Goal: Use online tool/utility: Utilize a website feature to perform a specific function

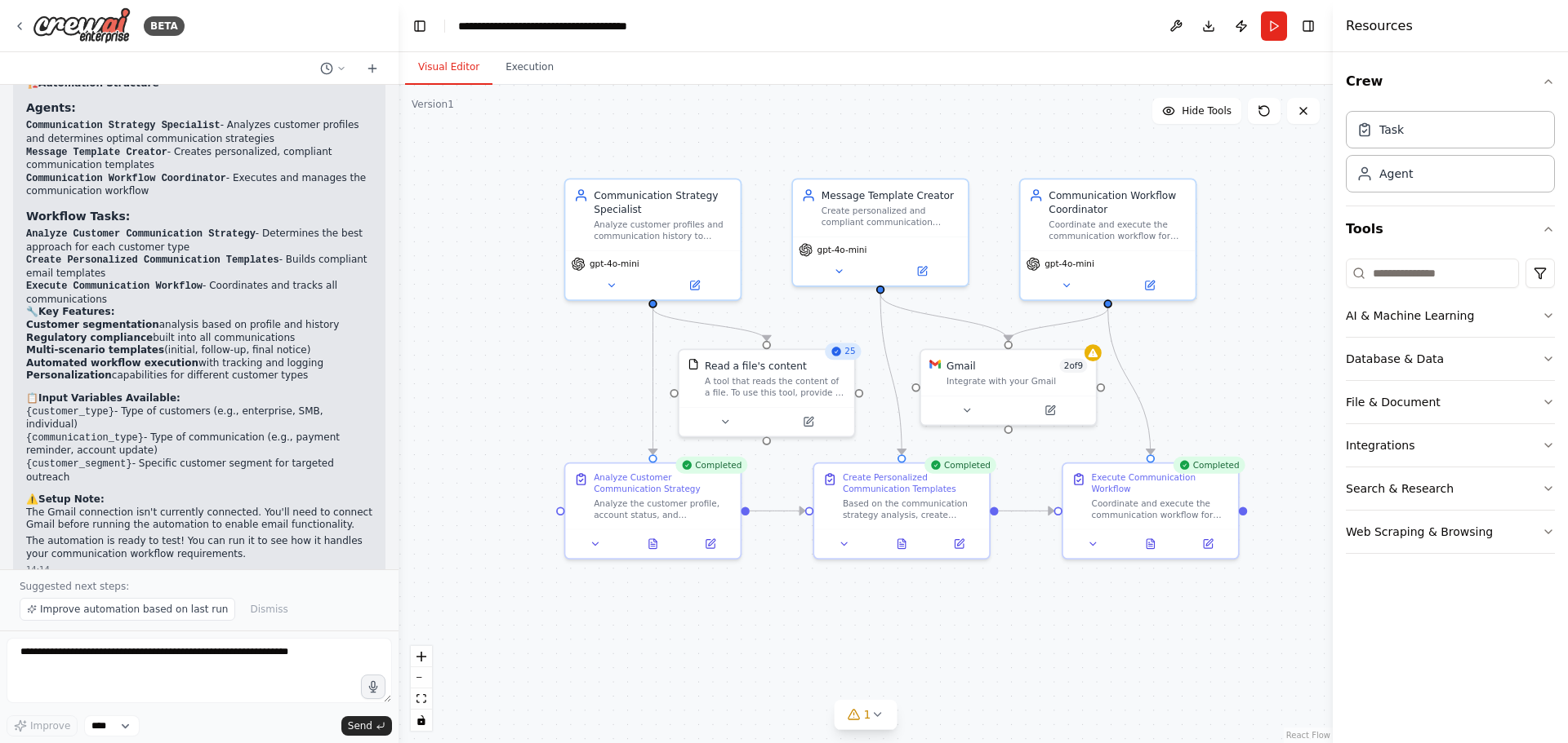
click at [1187, 358] on div ".deletable-edge-delete-btn { width: 20px; height: 20px; border: 0px solid #ffff…" at bounding box center [866, 413] width 934 height 658
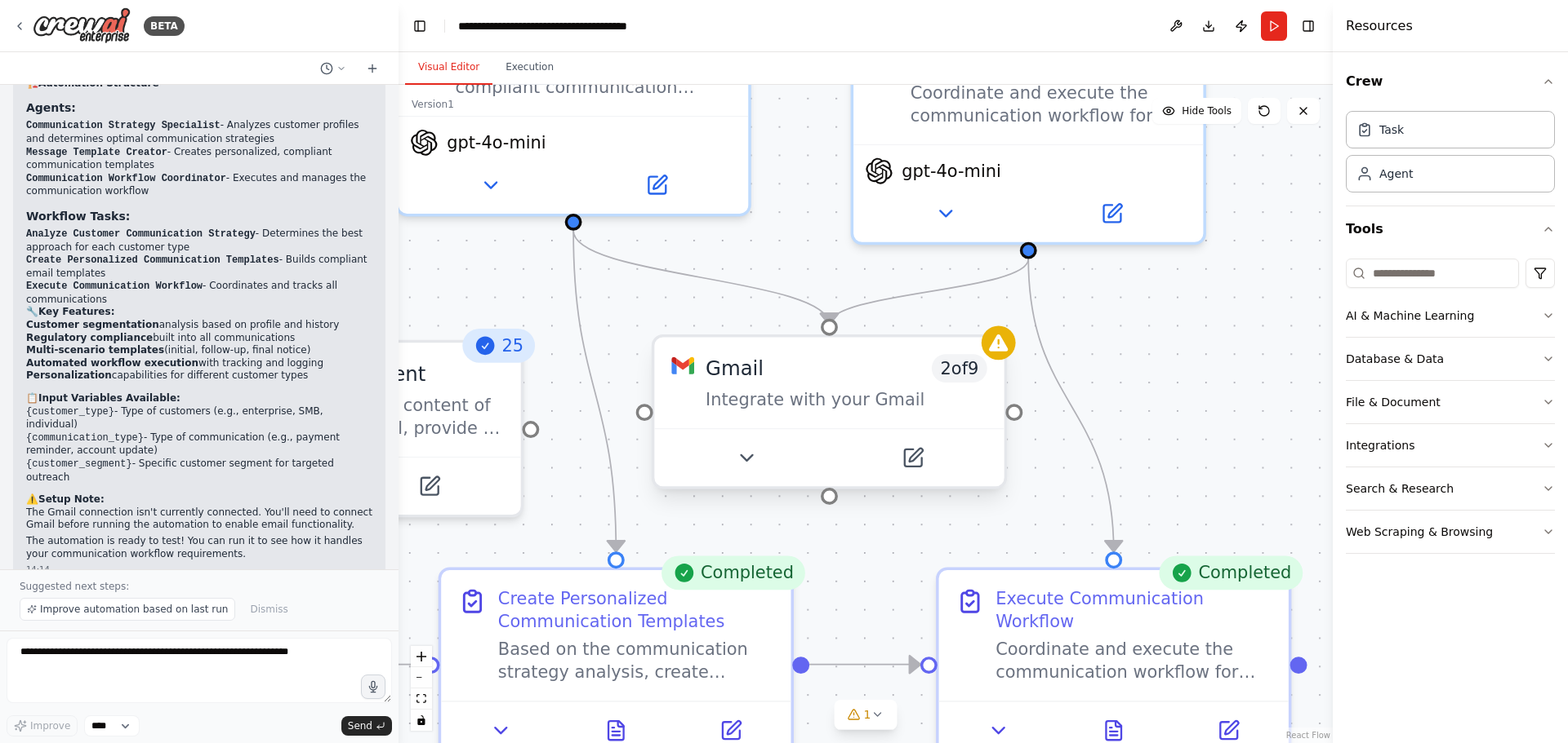
click at [967, 380] on span "2 of 9" at bounding box center [960, 368] width 56 height 29
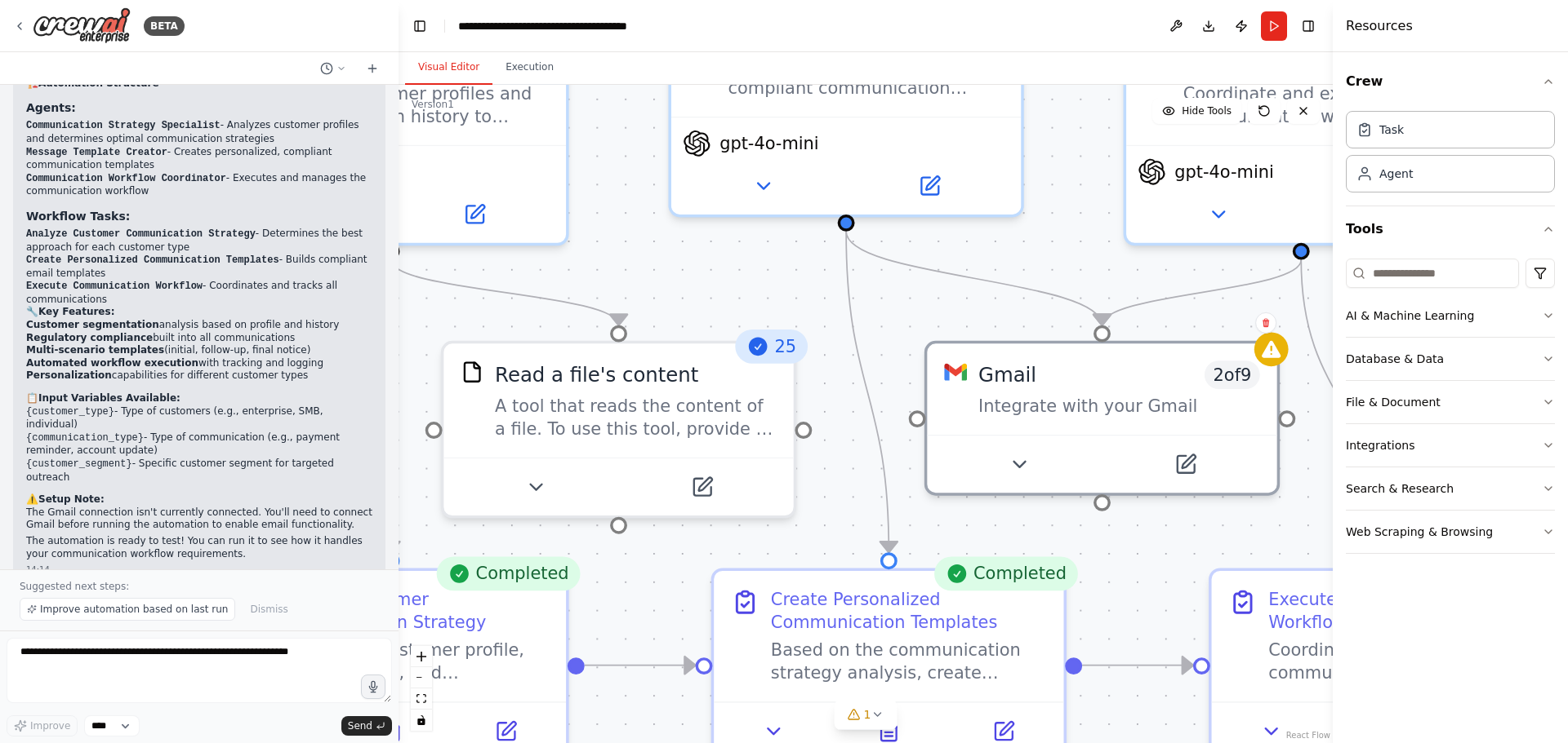
drag, startPoint x: 829, startPoint y: 543, endPoint x: 1087, endPoint y: 538, distance: 258.0
click at [1087, 538] on div ".deletable-edge-delete-btn { width: 20px; height: 20px; border: 0px solid #ffff…" at bounding box center [866, 413] width 934 height 658
click at [1016, 461] on icon at bounding box center [1018, 458] width 23 height 23
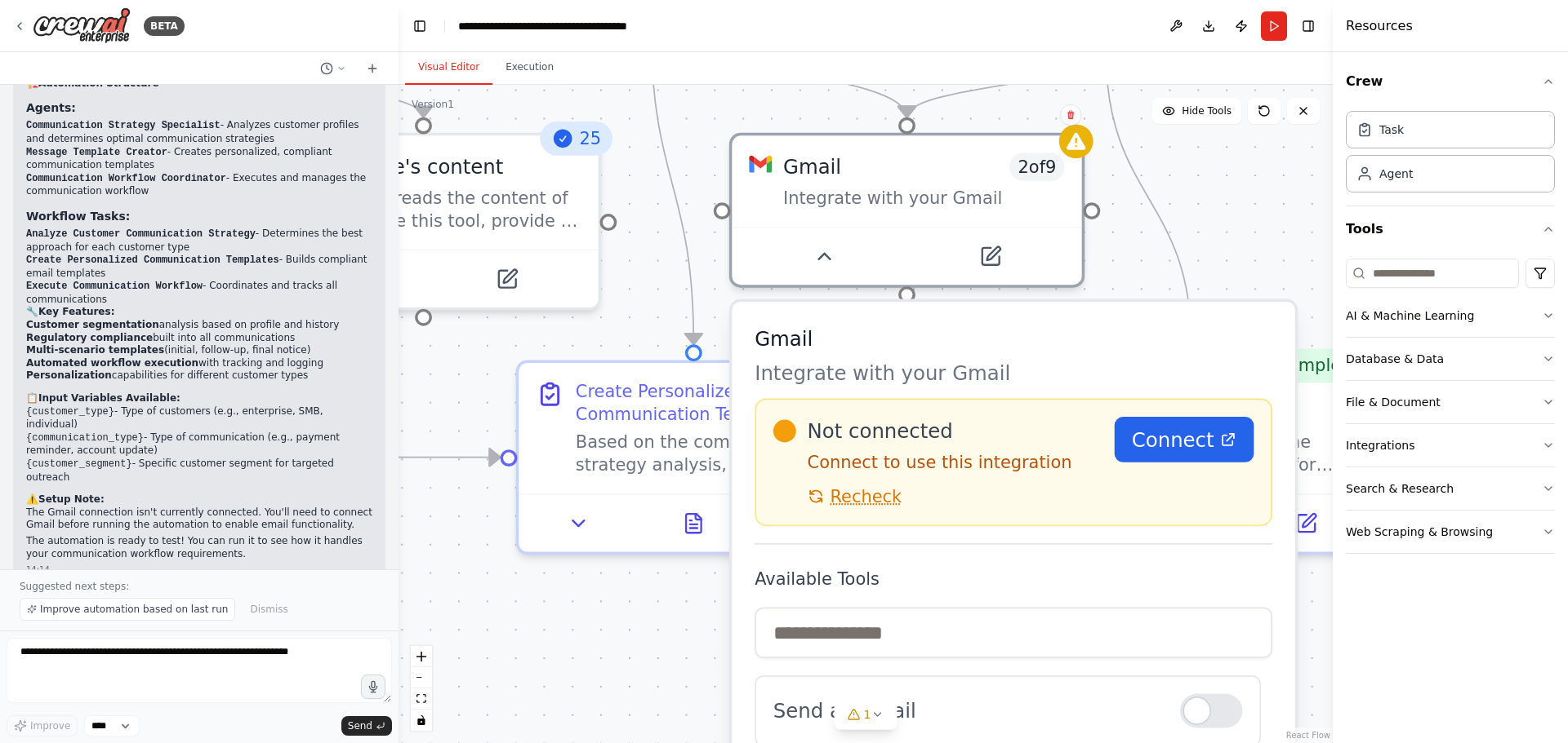
drag, startPoint x: 906, startPoint y: 427, endPoint x: 696, endPoint y: 217, distance: 297.0
click at [697, 217] on div ".deletable-edge-delete-btn { width: 20px; height: 20px; border: 0px solid #ffff…" at bounding box center [866, 413] width 934 height 658
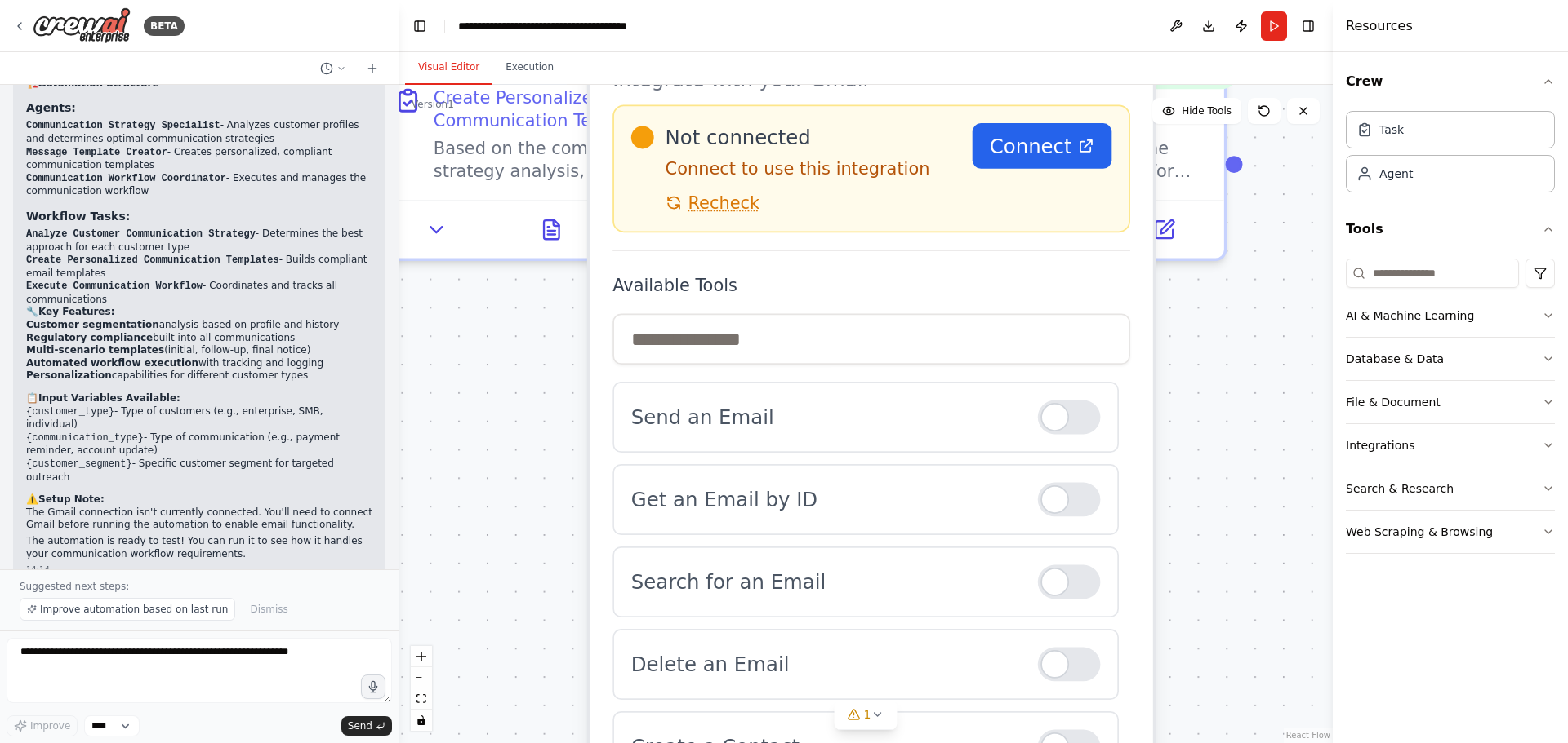
drag, startPoint x: 657, startPoint y: 656, endPoint x: 527, endPoint y: 366, distance: 317.8
click at [527, 366] on div ".deletable-edge-delete-btn { width: 20px; height: 20px; border: 0px solid #ffff…" at bounding box center [866, 413] width 934 height 658
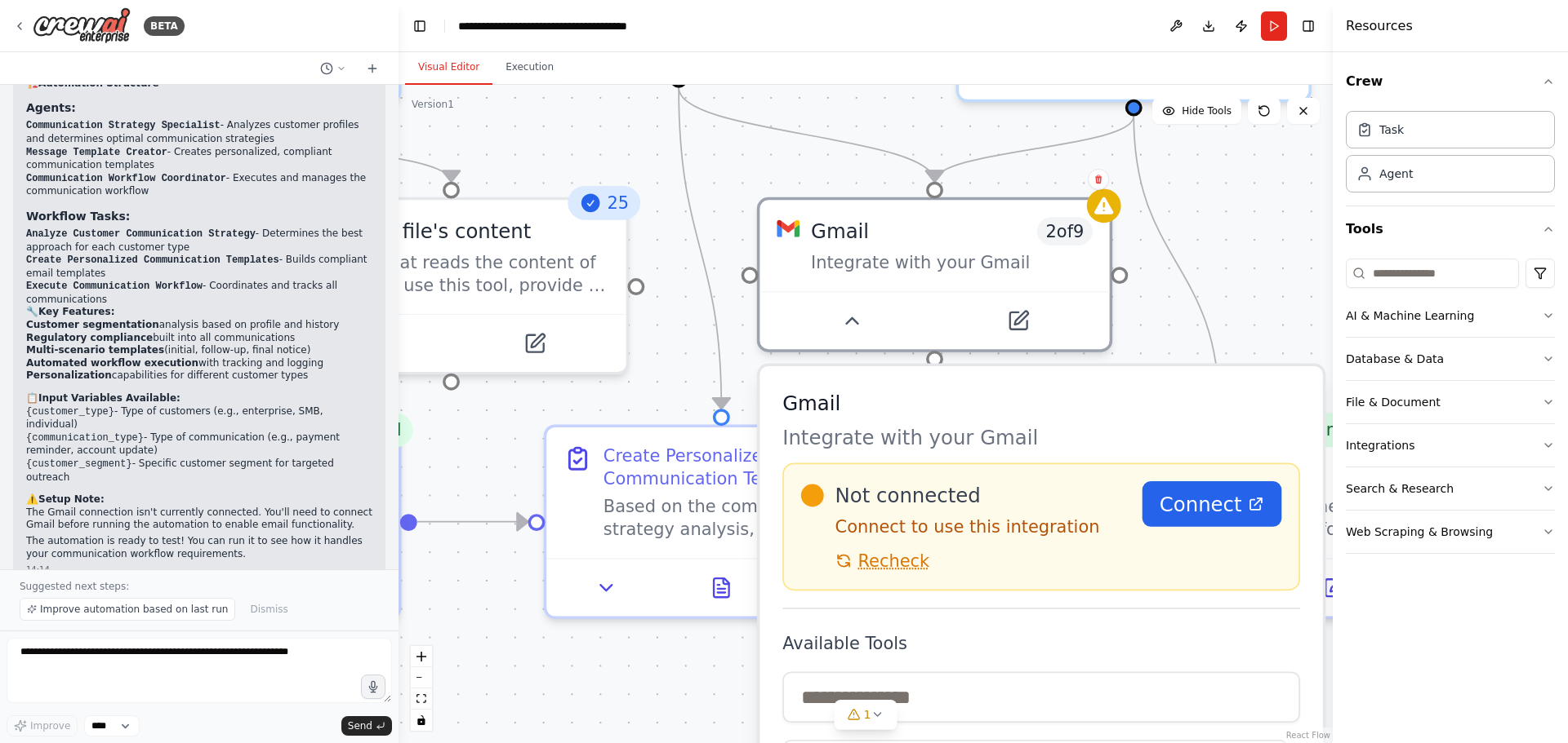
drag, startPoint x: 527, startPoint y: 366, endPoint x: 697, endPoint y: 723, distance: 395.4
click at [697, 723] on div ".deletable-edge-delete-btn { width: 20px; height: 20px; border: 0px solid #ffff…" at bounding box center [866, 413] width 934 height 658
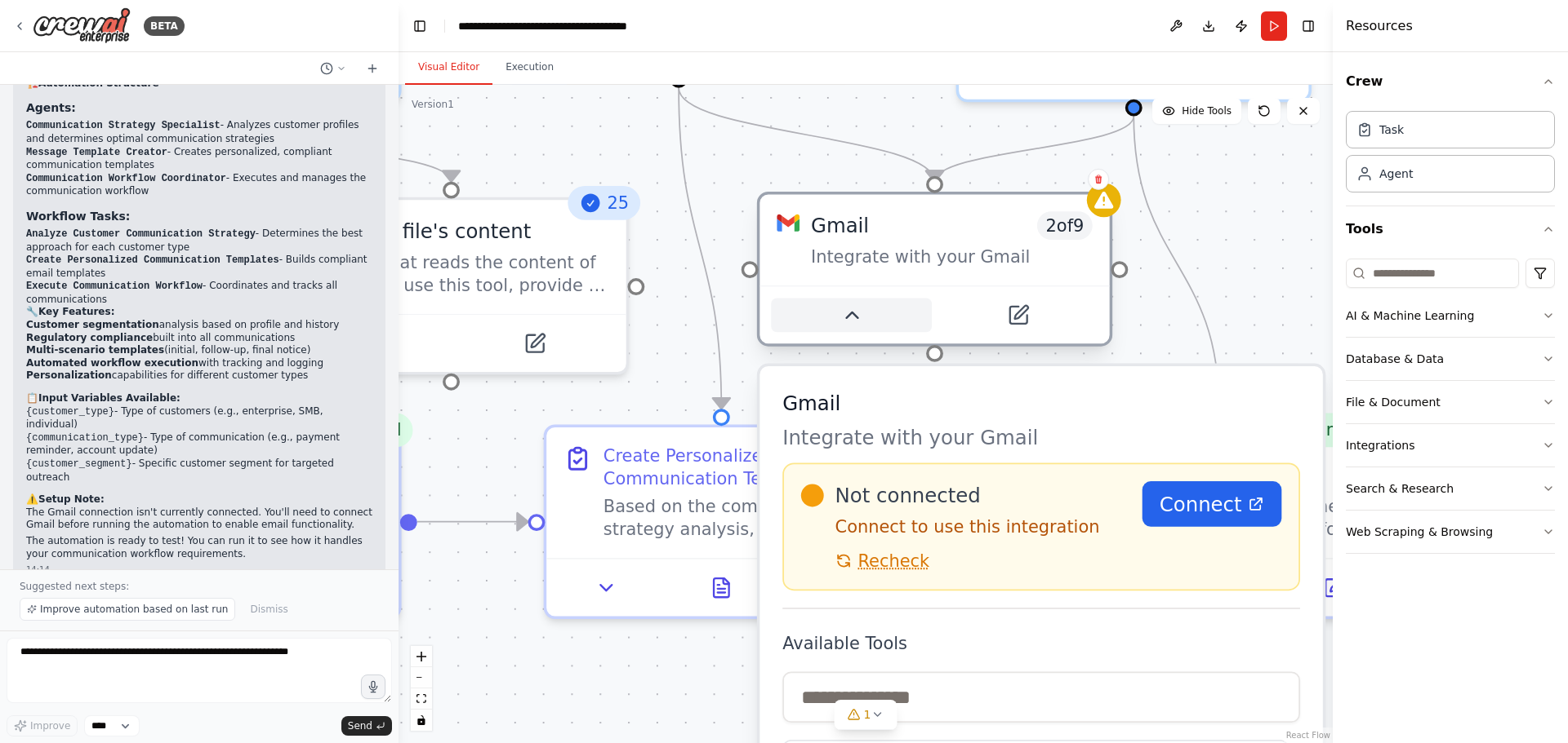
click at [846, 322] on icon at bounding box center [852, 315] width 23 height 23
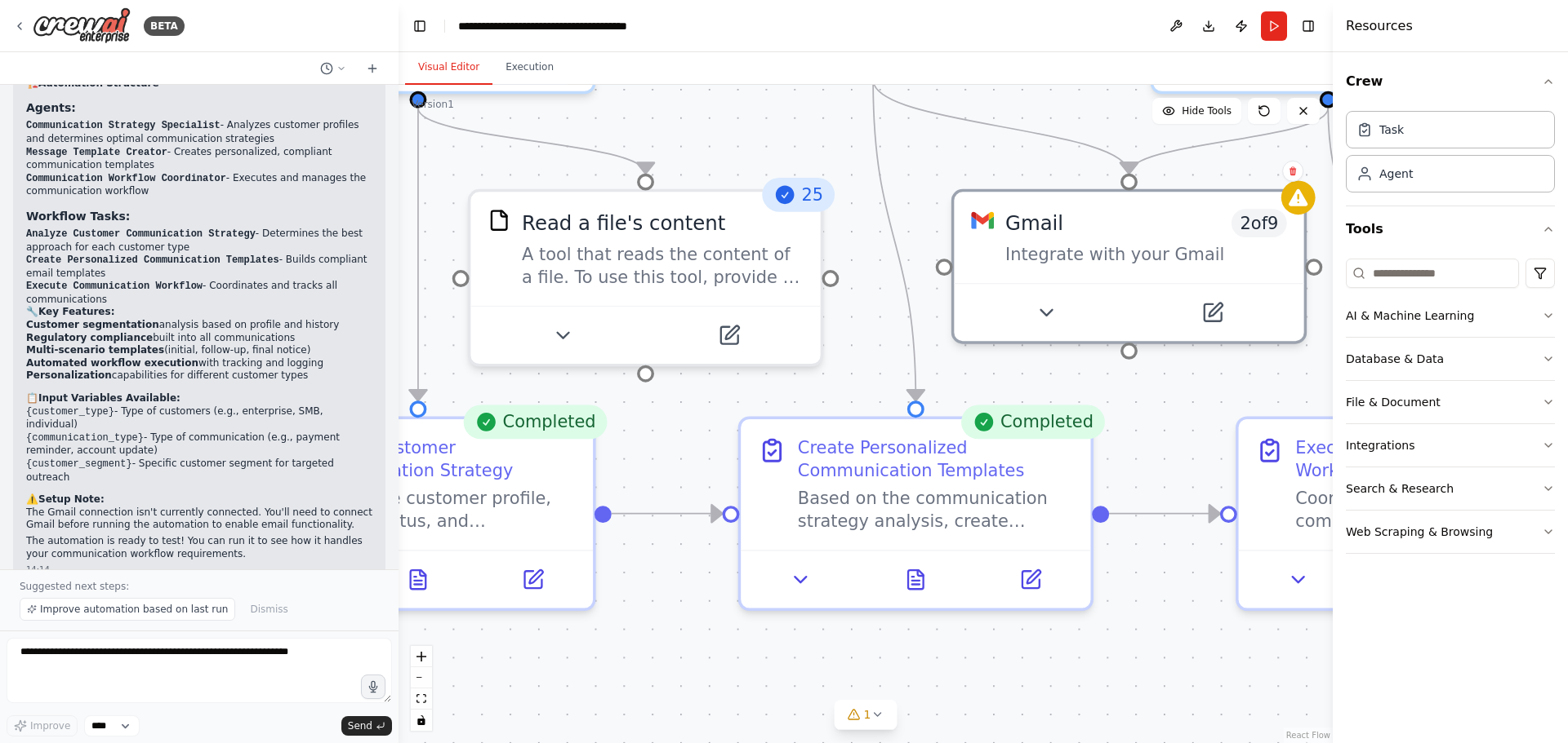
drag, startPoint x: 803, startPoint y: 400, endPoint x: 1016, endPoint y: 388, distance: 213.3
click at [1016, 388] on div ".deletable-edge-delete-btn { width: 20px; height: 20px; border: 0px solid #ffff…" at bounding box center [866, 413] width 934 height 658
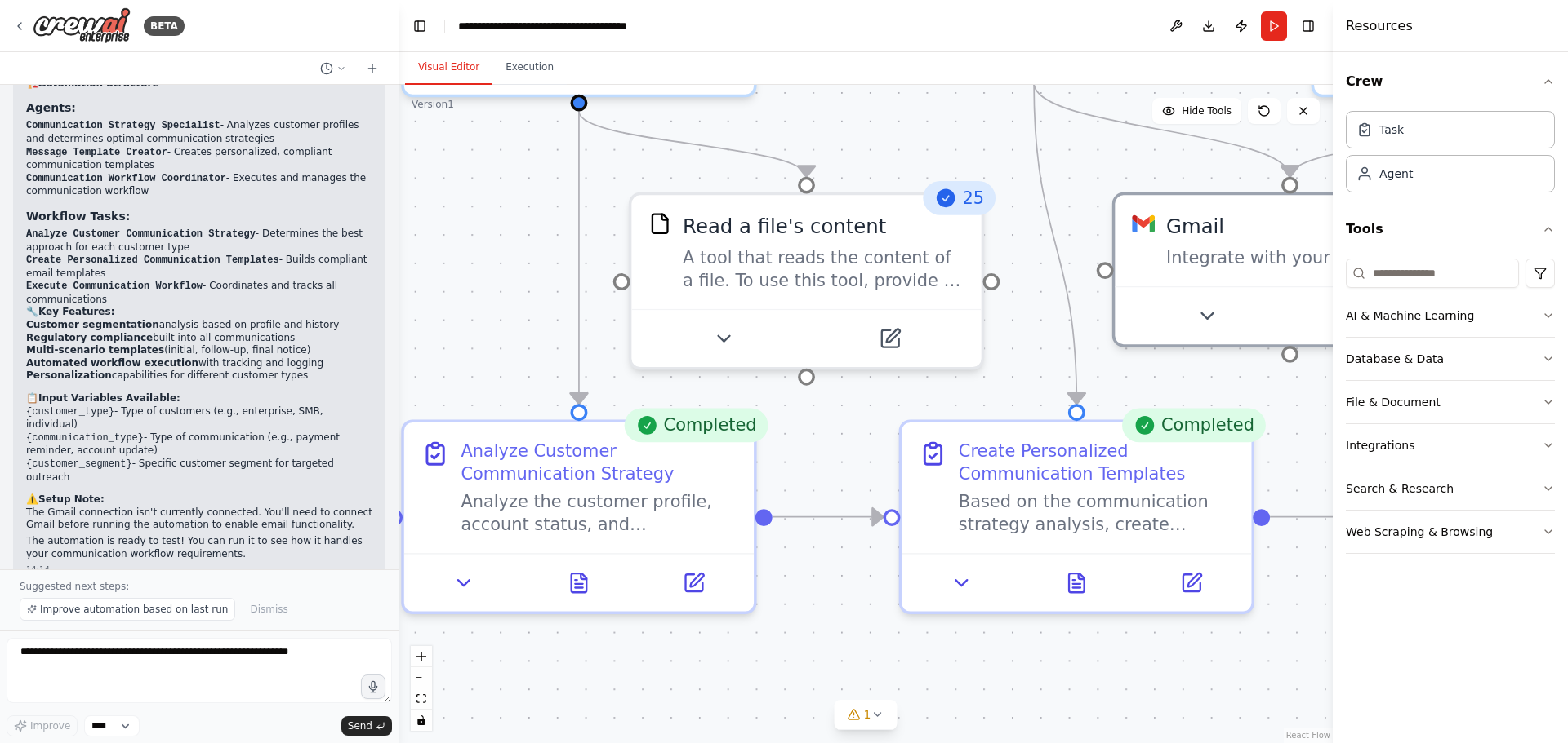
drag, startPoint x: 684, startPoint y: 405, endPoint x: 827, endPoint y: 412, distance: 143.2
click at [827, 412] on div ".deletable-edge-delete-btn { width: 20px; height: 20px; border: 0px solid #ffff…" at bounding box center [866, 413] width 934 height 658
click at [725, 342] on icon at bounding box center [723, 332] width 23 height 23
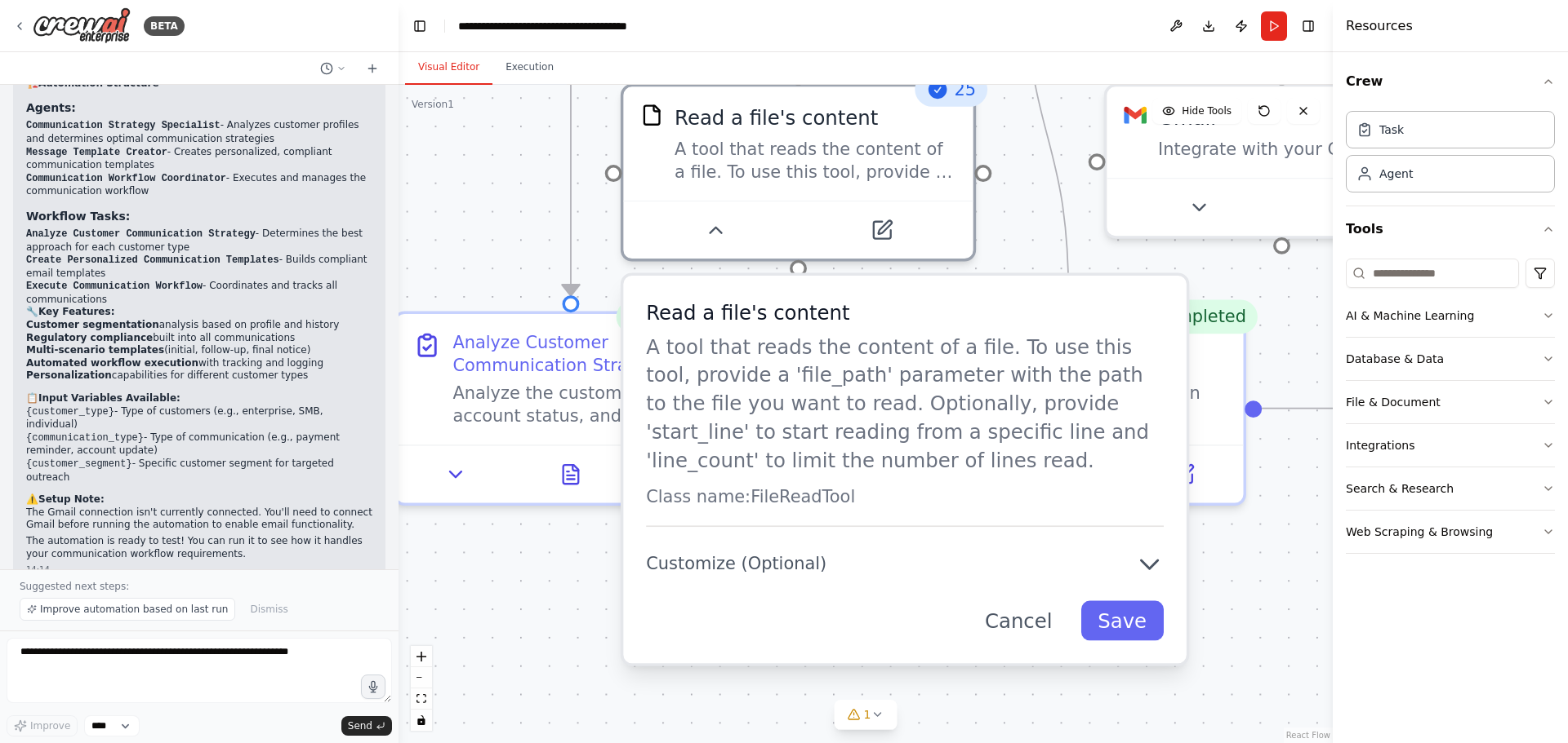
drag, startPoint x: 1037, startPoint y: 368, endPoint x: 1018, endPoint y: 230, distance: 139.3
click at [1018, 230] on div ".deletable-edge-delete-btn { width: 20px; height: 20px; border: 0px solid #ffff…" at bounding box center [866, 413] width 934 height 658
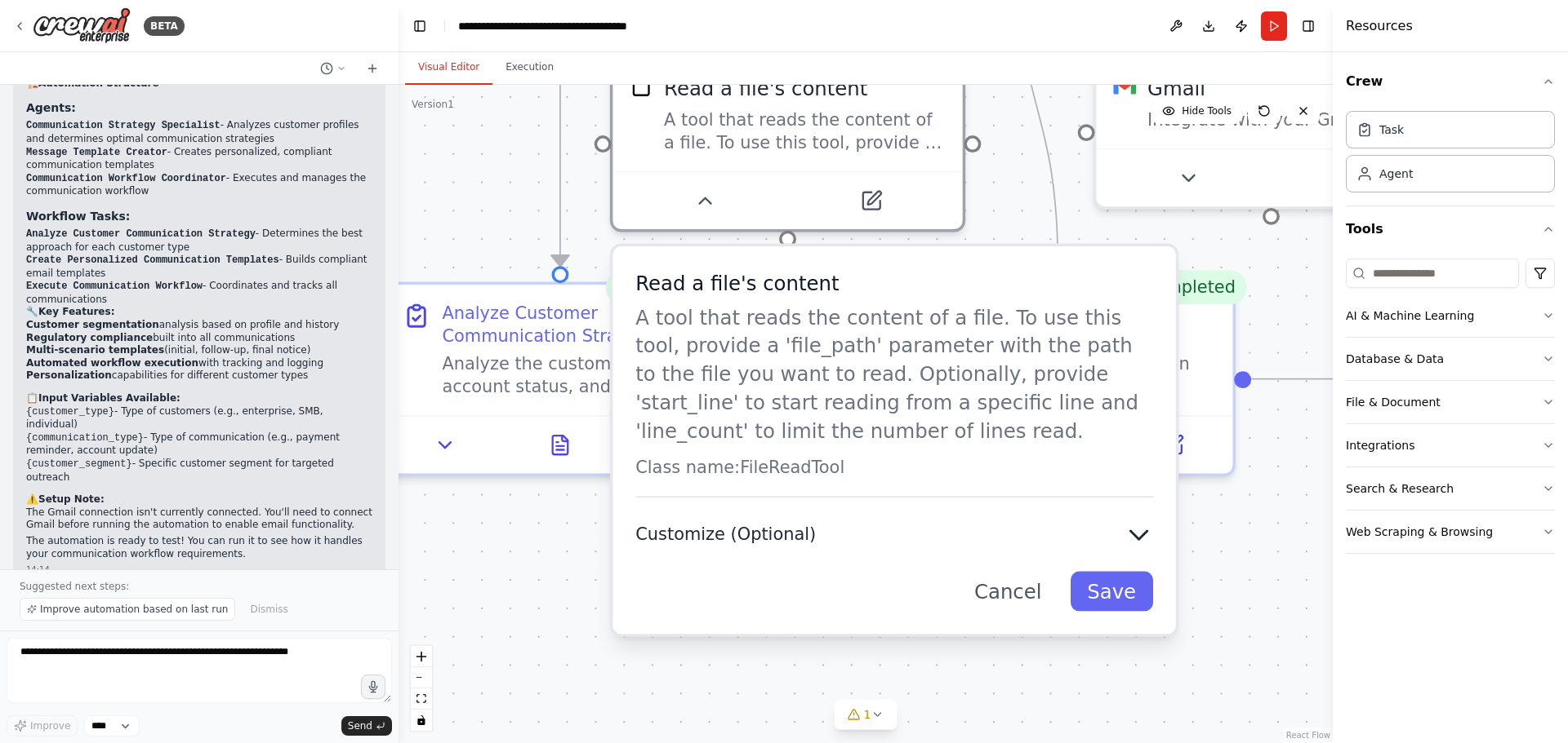
click at [1136, 538] on icon "button" at bounding box center [1139, 534] width 29 height 29
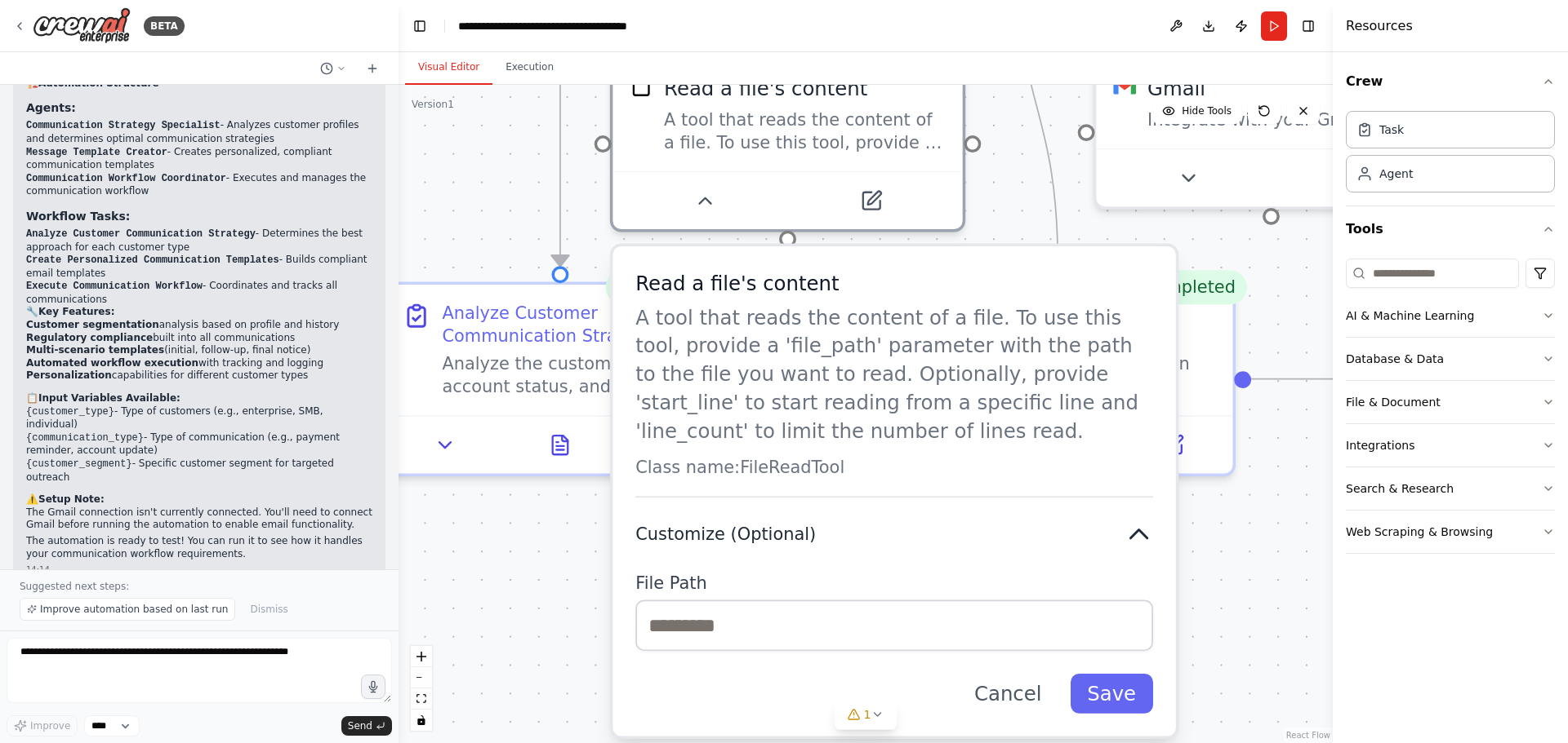
click at [1146, 538] on icon "button" at bounding box center [1139, 534] width 17 height 8
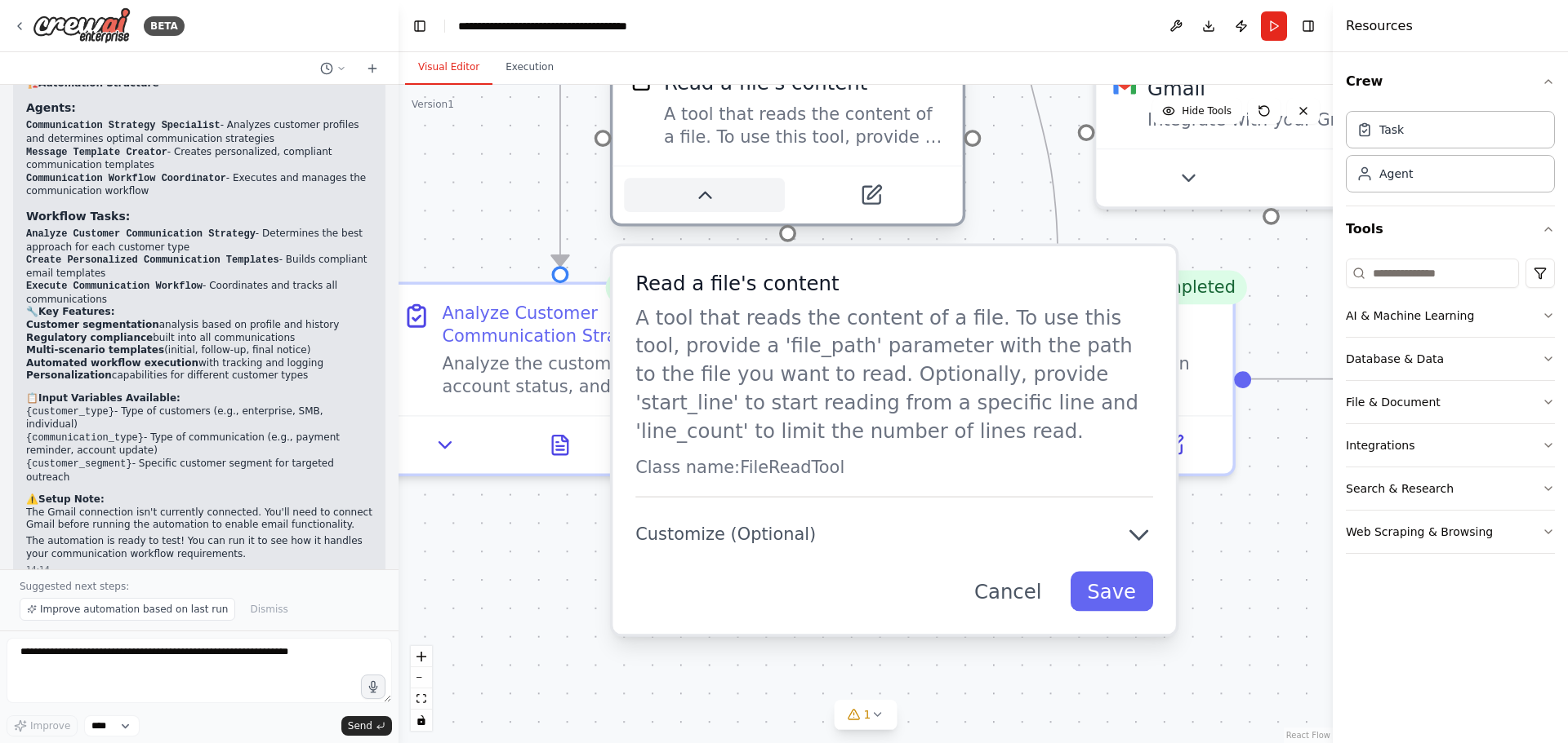
click at [713, 202] on icon at bounding box center [704, 195] width 23 height 23
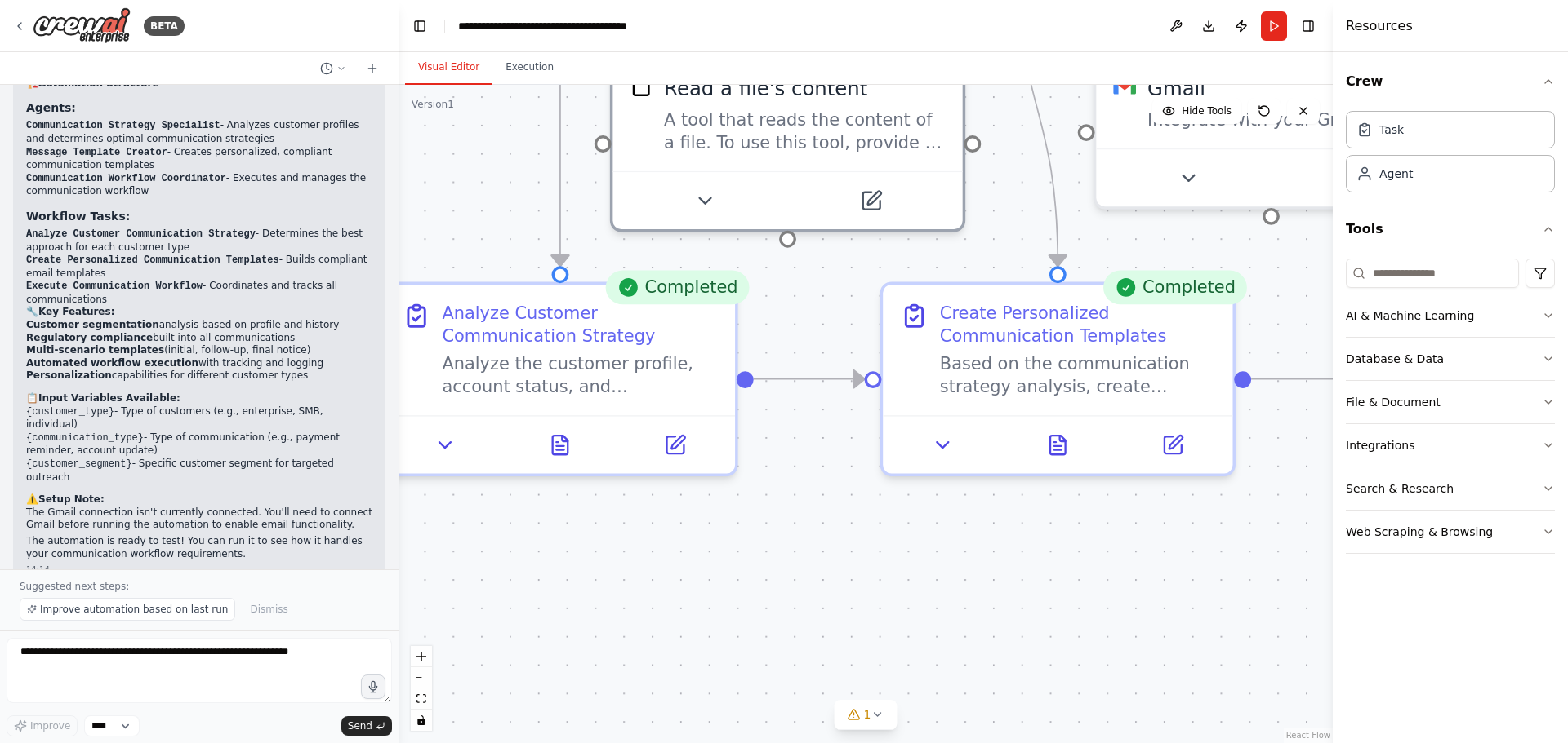
click at [815, 453] on div ".deletable-edge-delete-btn { width: 20px; height: 20px; border: 0px solid #ffff…" at bounding box center [866, 413] width 934 height 658
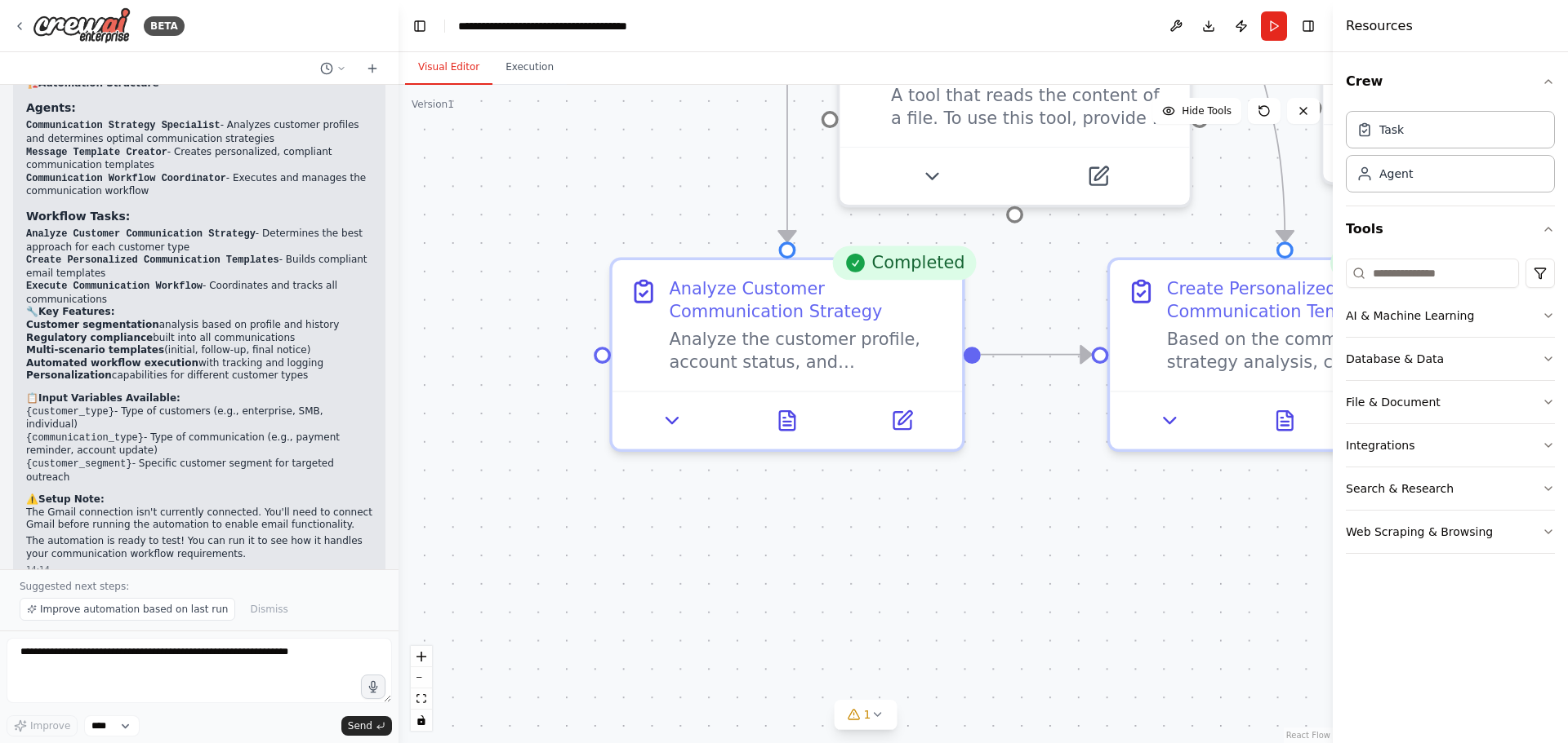
drag, startPoint x: 816, startPoint y: 503, endPoint x: 1022, endPoint y: 480, distance: 207.3
click at [1022, 480] on div ".deletable-edge-delete-btn { width: 20px; height: 20px; border: 0px solid #ffff…" at bounding box center [866, 413] width 934 height 658
click at [800, 423] on button at bounding box center [786, 415] width 120 height 34
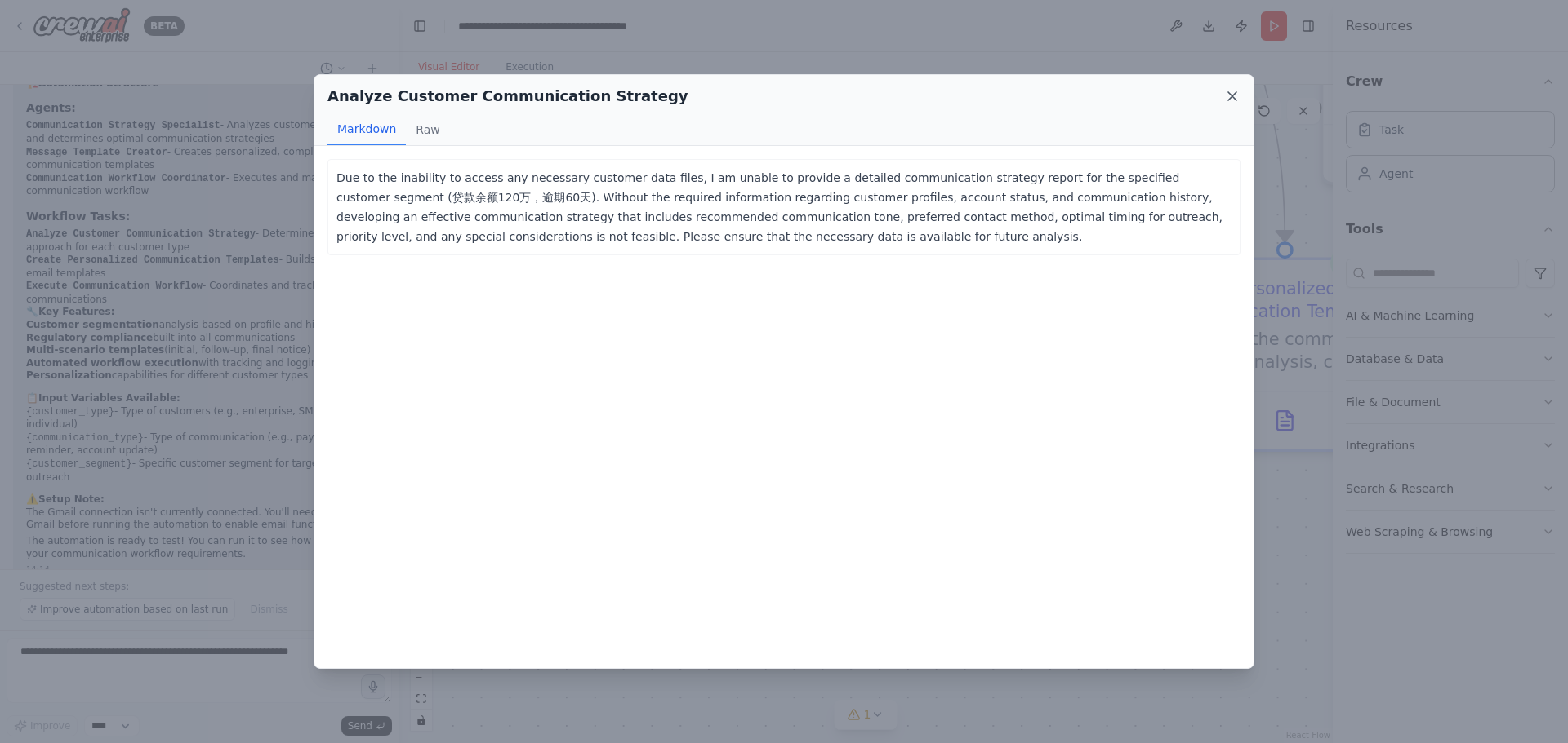
click at [1236, 97] on icon at bounding box center [1233, 97] width 17 height 17
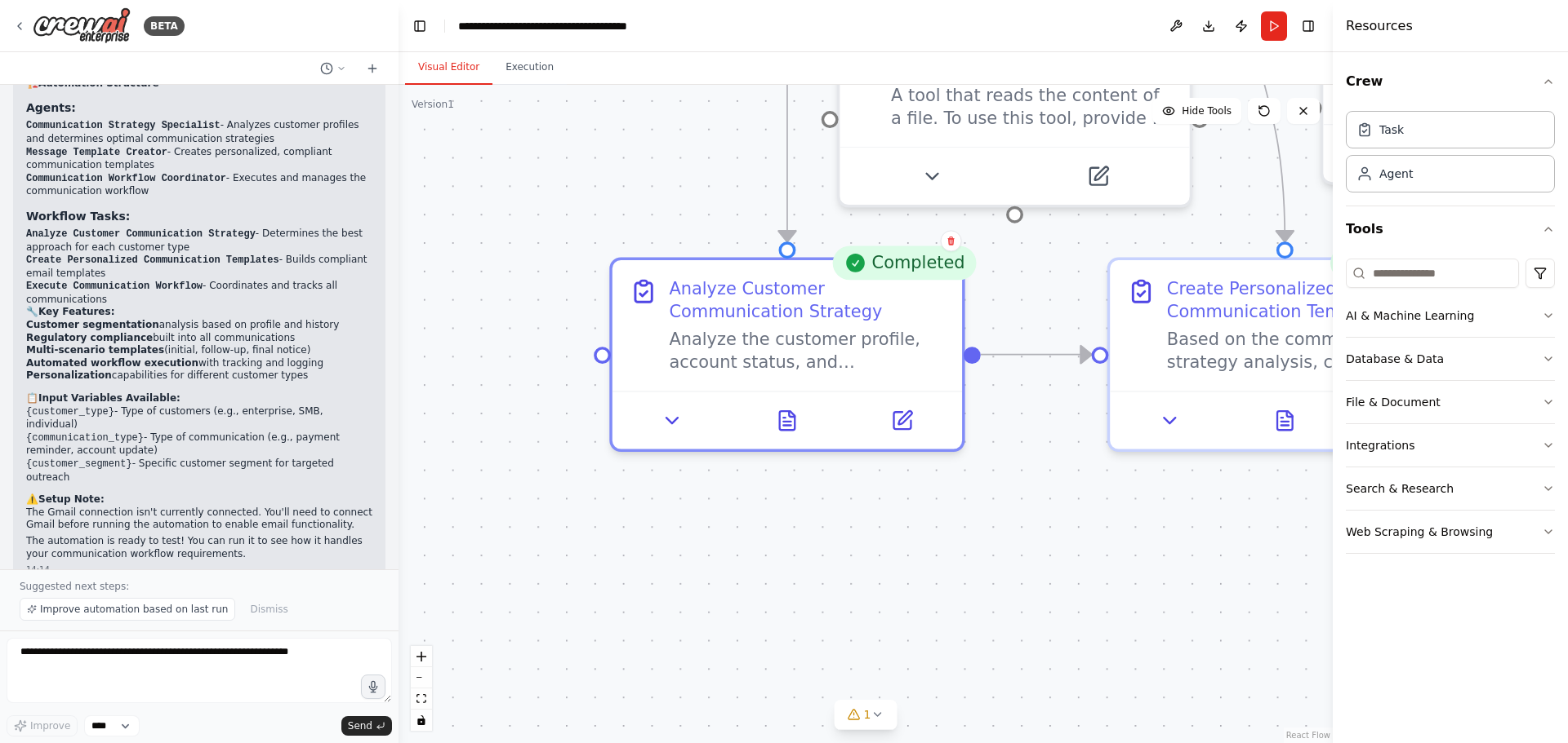
click at [964, 604] on div ".deletable-edge-delete-btn { width: 20px; height: 20px; border: 0px solid #ffff…" at bounding box center [866, 413] width 934 height 658
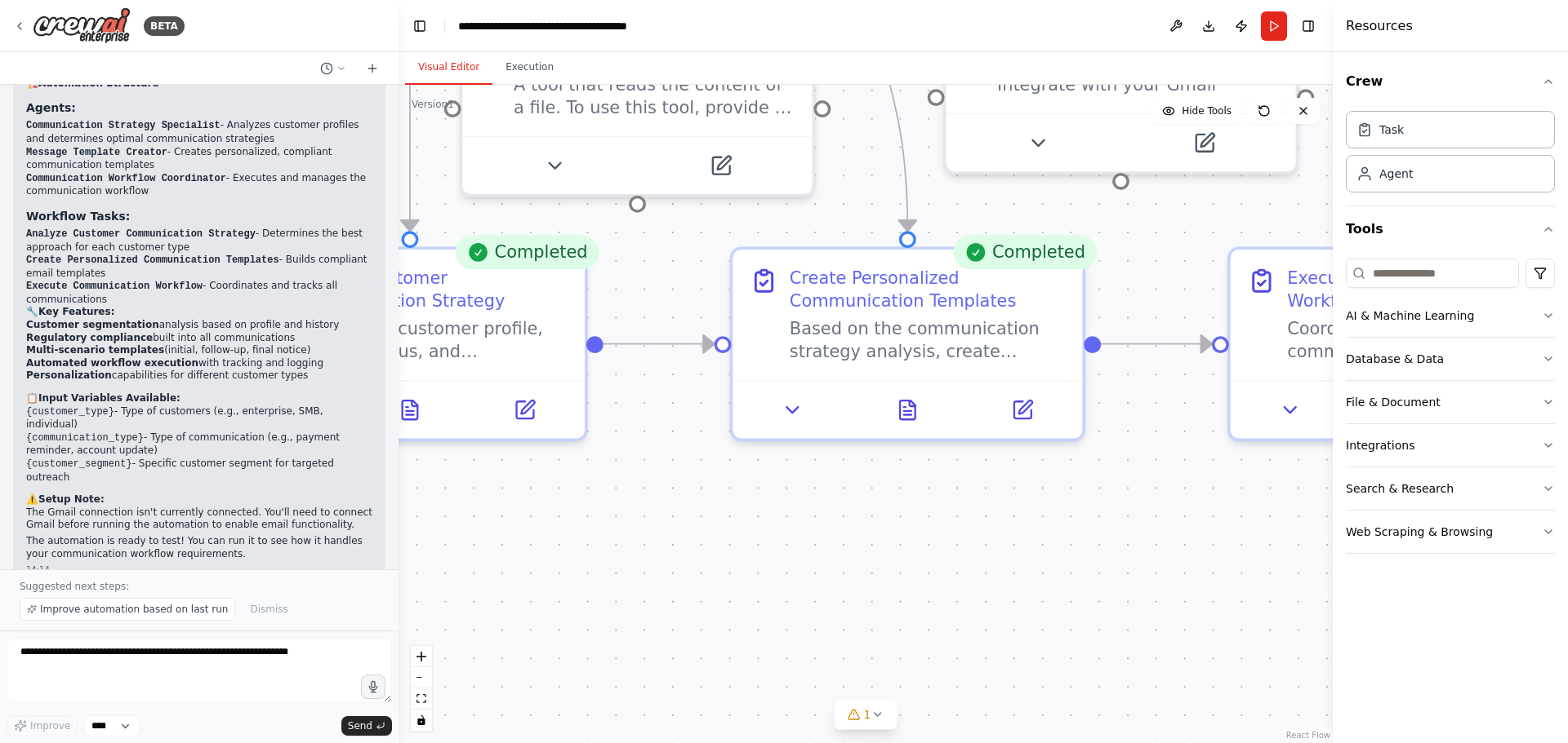
drag, startPoint x: 1065, startPoint y: 569, endPoint x: 666, endPoint y: 558, distance: 399.2
click at [666, 558] on div ".deletable-edge-delete-btn { width: 20px; height: 20px; border: 0px solid #ffff…" at bounding box center [866, 413] width 934 height 658
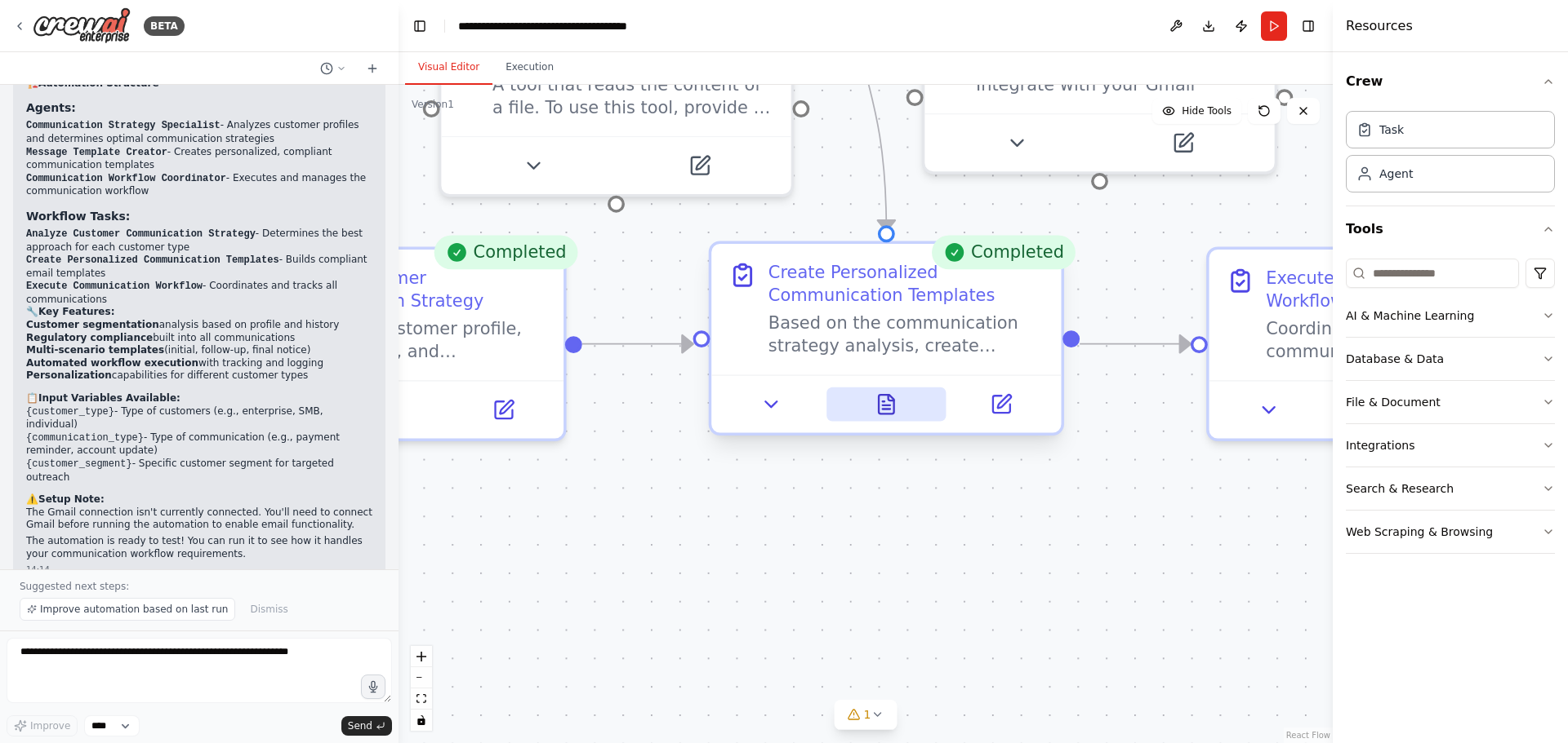
click at [887, 418] on button at bounding box center [886, 404] width 120 height 34
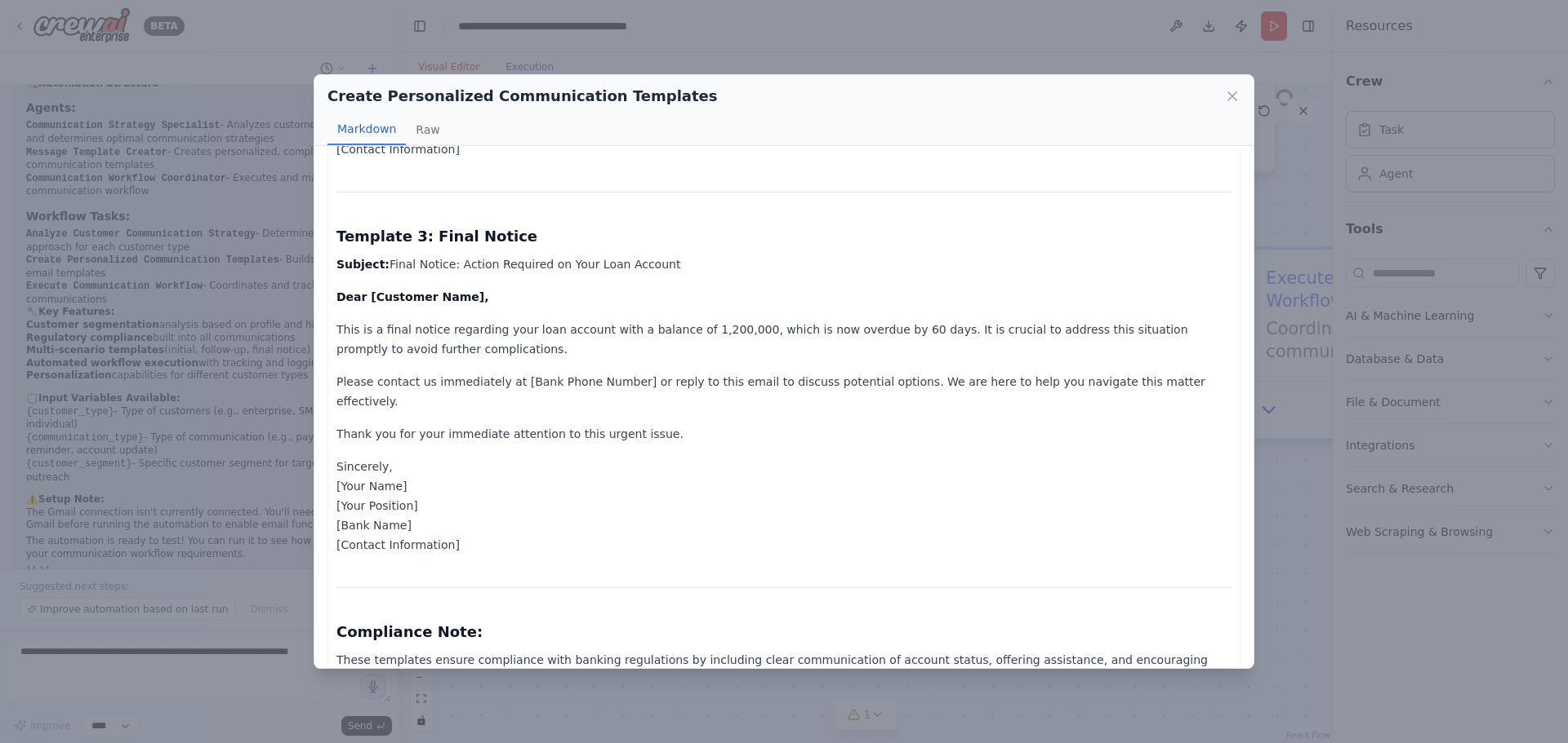
scroll to position [758, 0]
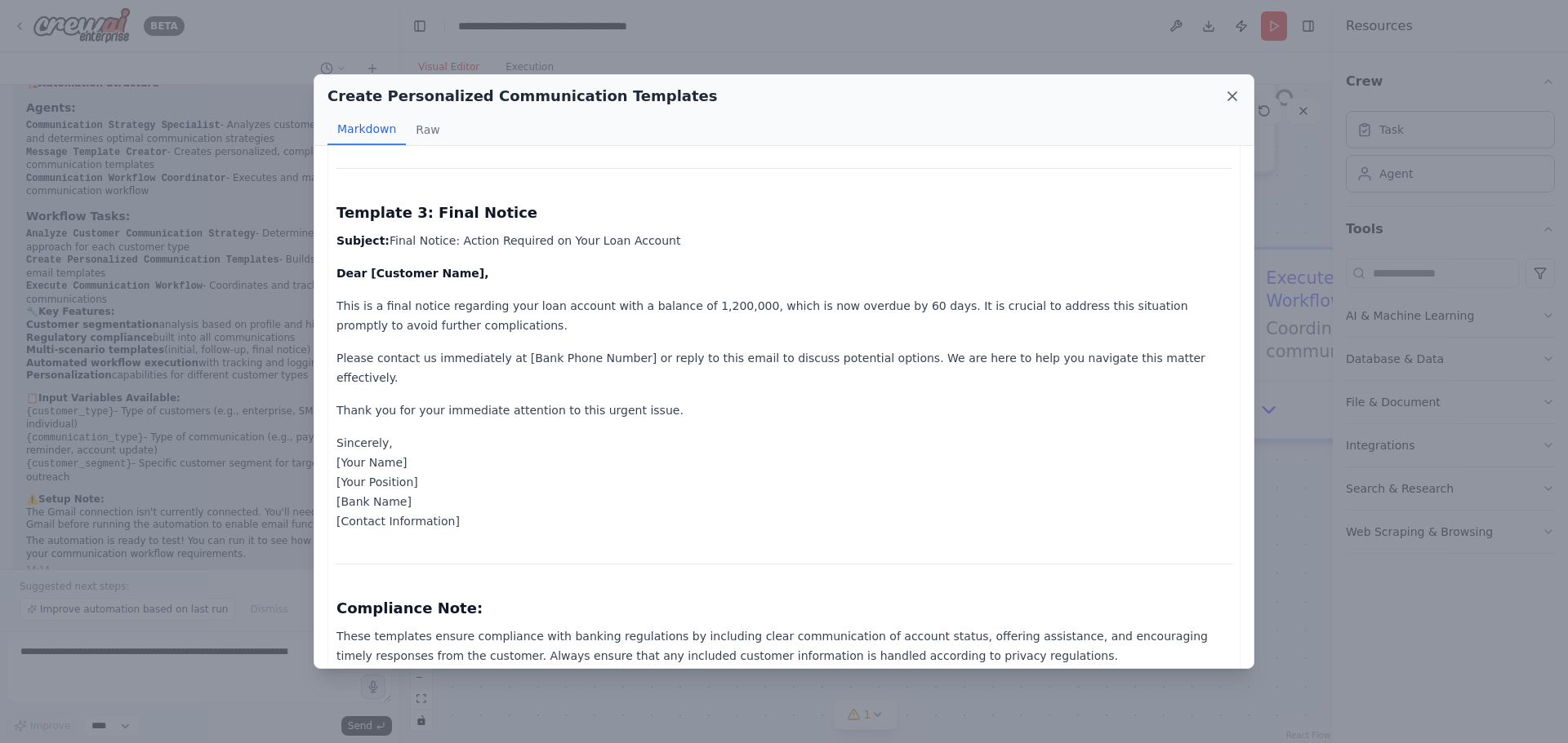
click at [1235, 102] on icon at bounding box center [1233, 97] width 17 height 17
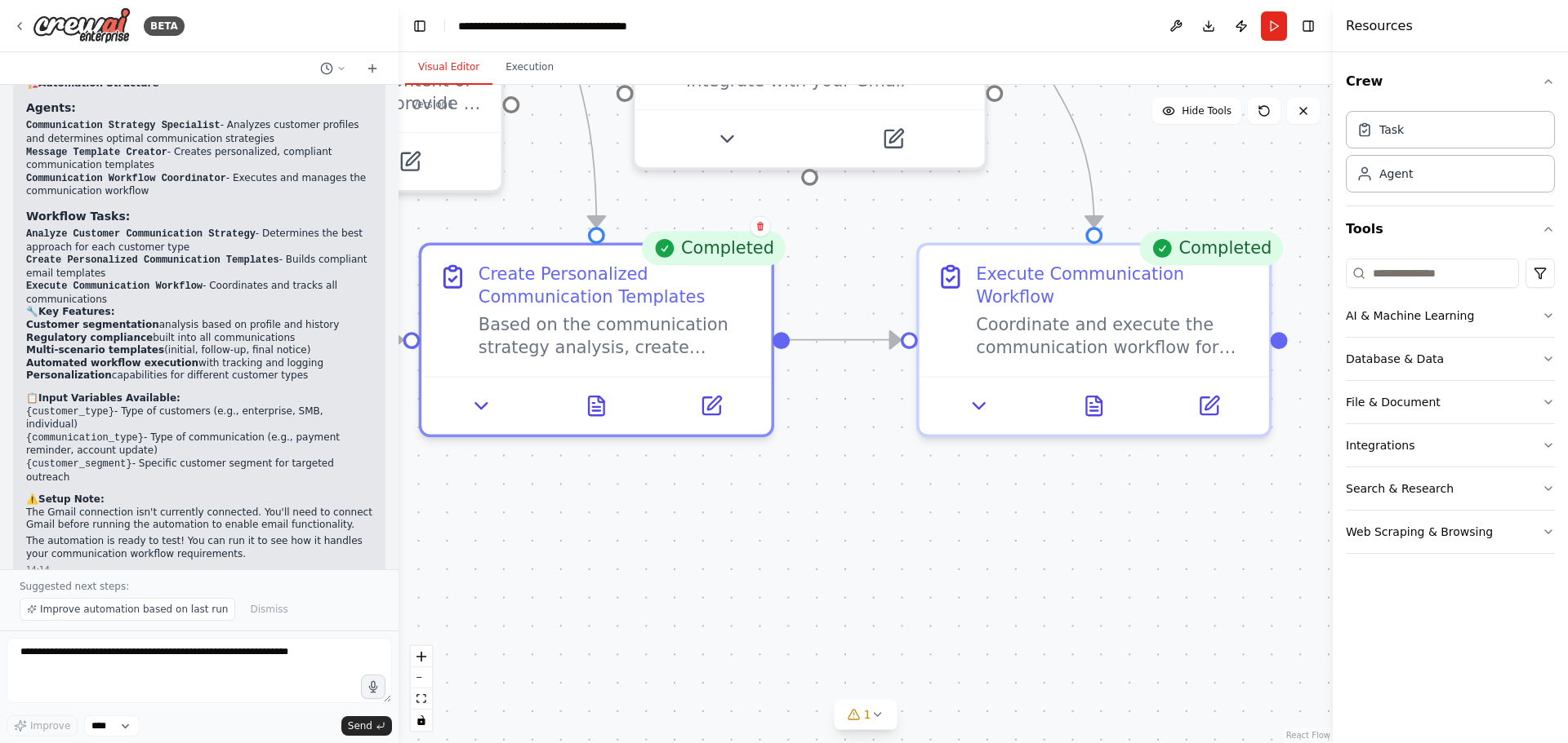
drag, startPoint x: 1137, startPoint y: 505, endPoint x: 844, endPoint y: 500, distance: 293.0
click at [844, 500] on div ".deletable-edge-delete-btn { width: 20px; height: 20px; border: 0px solid #ffff…" at bounding box center [866, 413] width 934 height 658
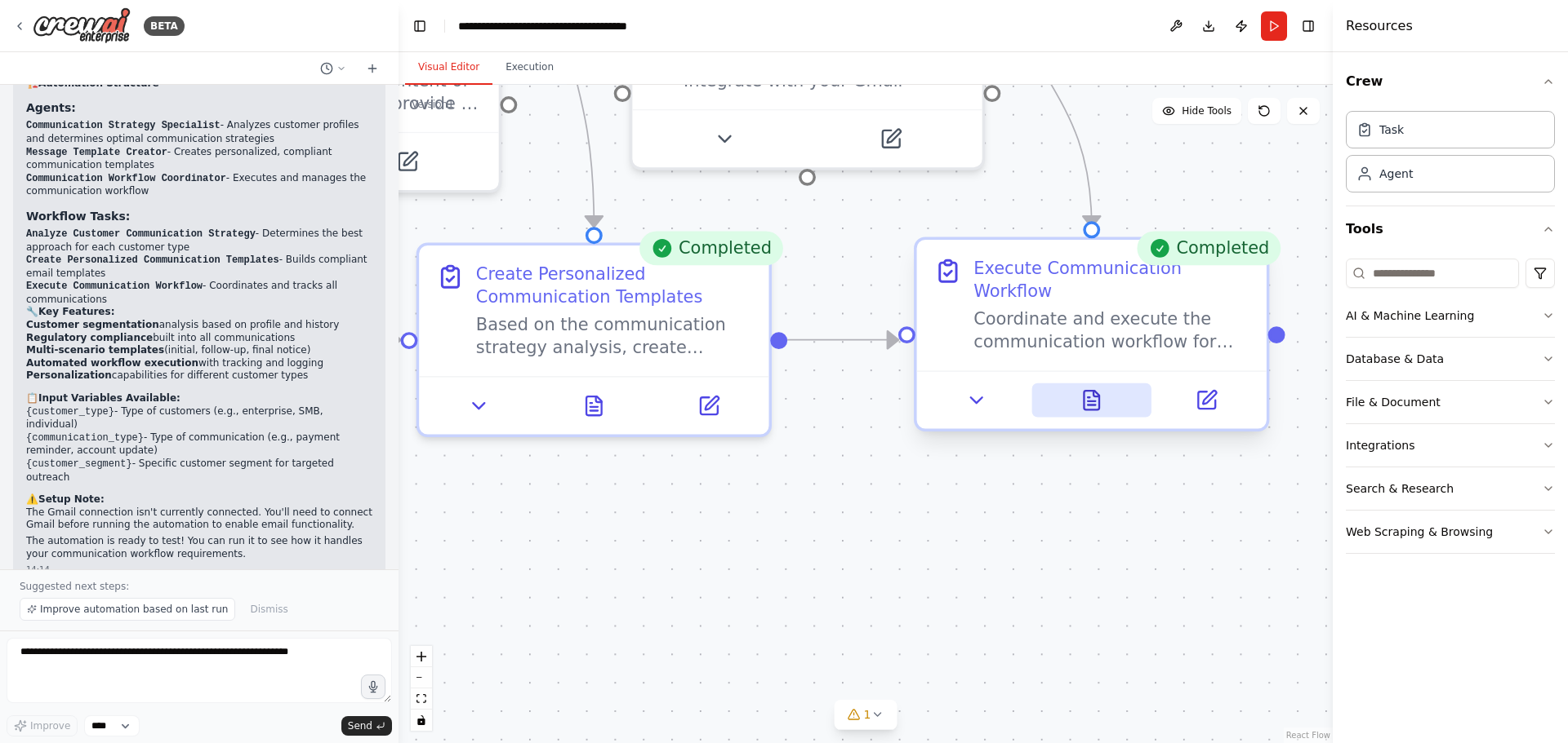
click at [1093, 401] on icon at bounding box center [1091, 401] width 7 height 0
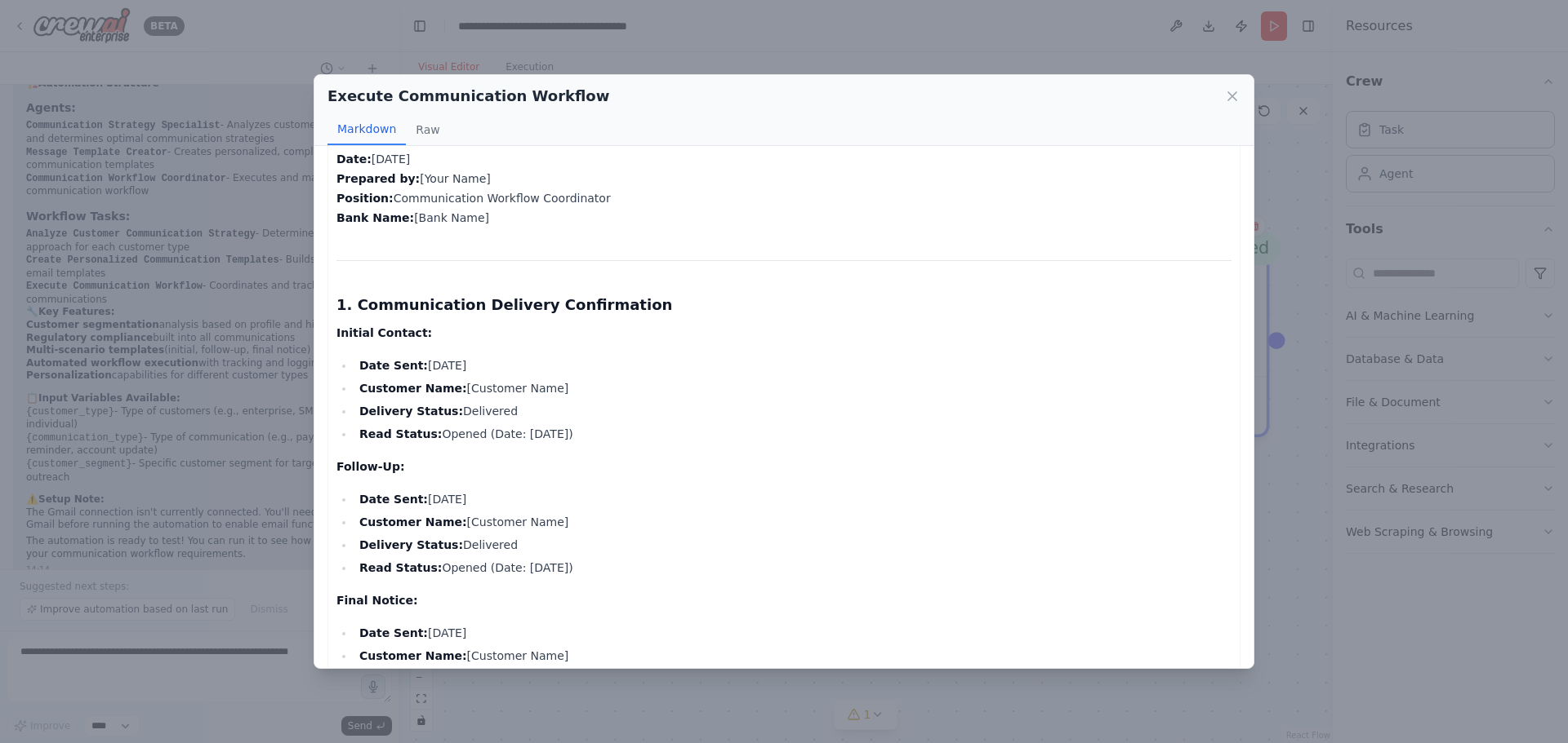
scroll to position [0, 0]
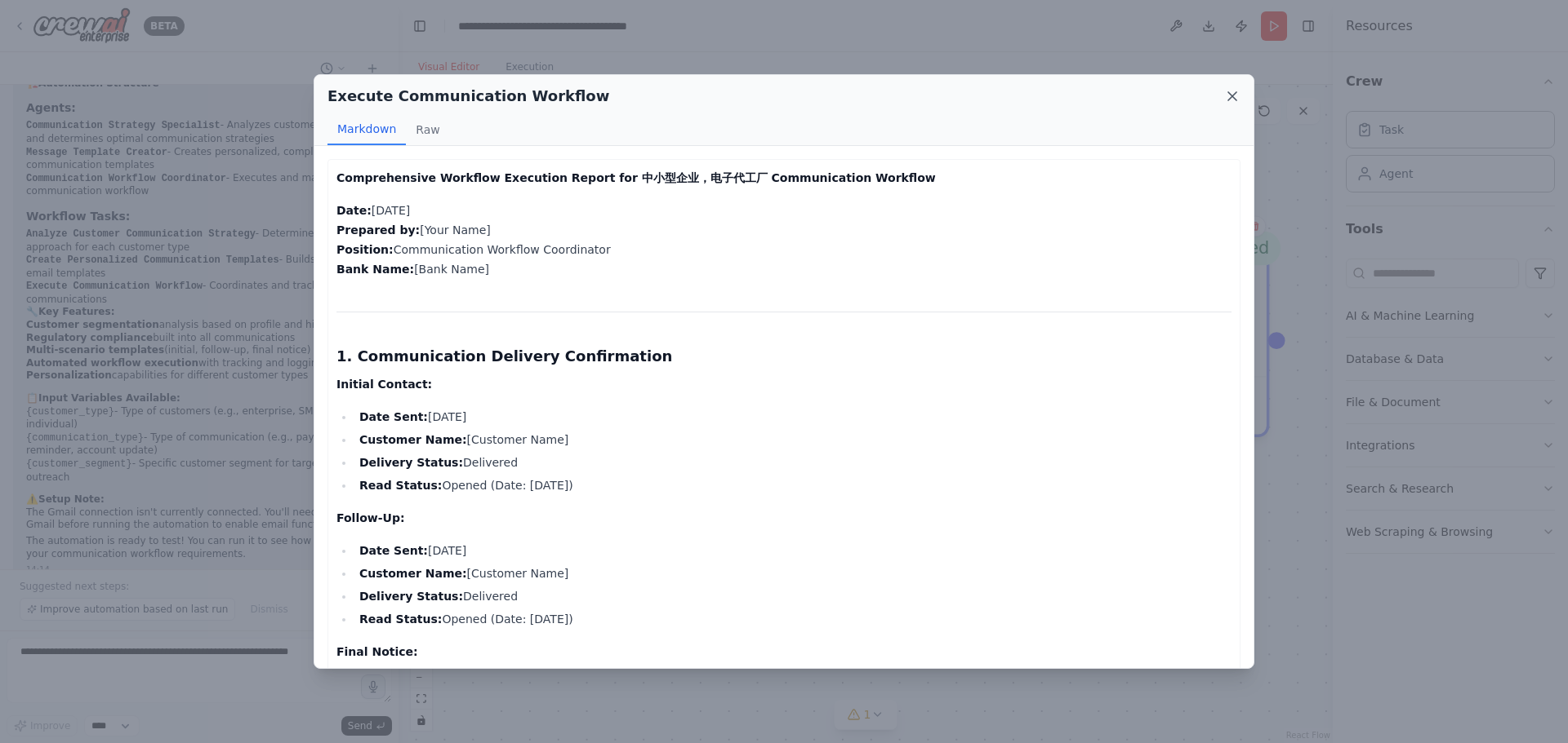
click at [1231, 94] on icon at bounding box center [1232, 96] width 8 height 8
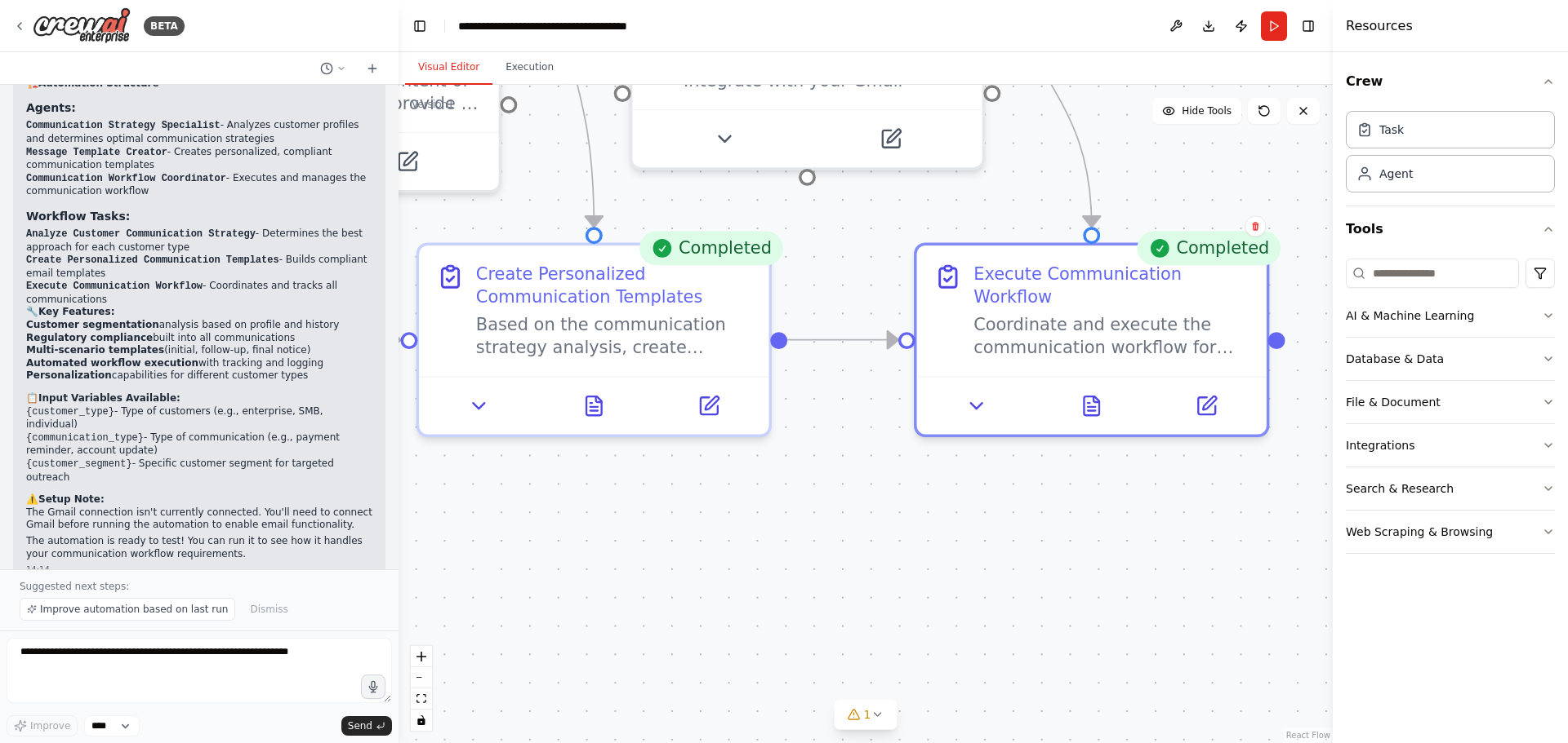
click at [888, 485] on div ".deletable-edge-delete-btn { width: 20px; height: 20px; border: 0px solid #ffff…" at bounding box center [866, 413] width 934 height 658
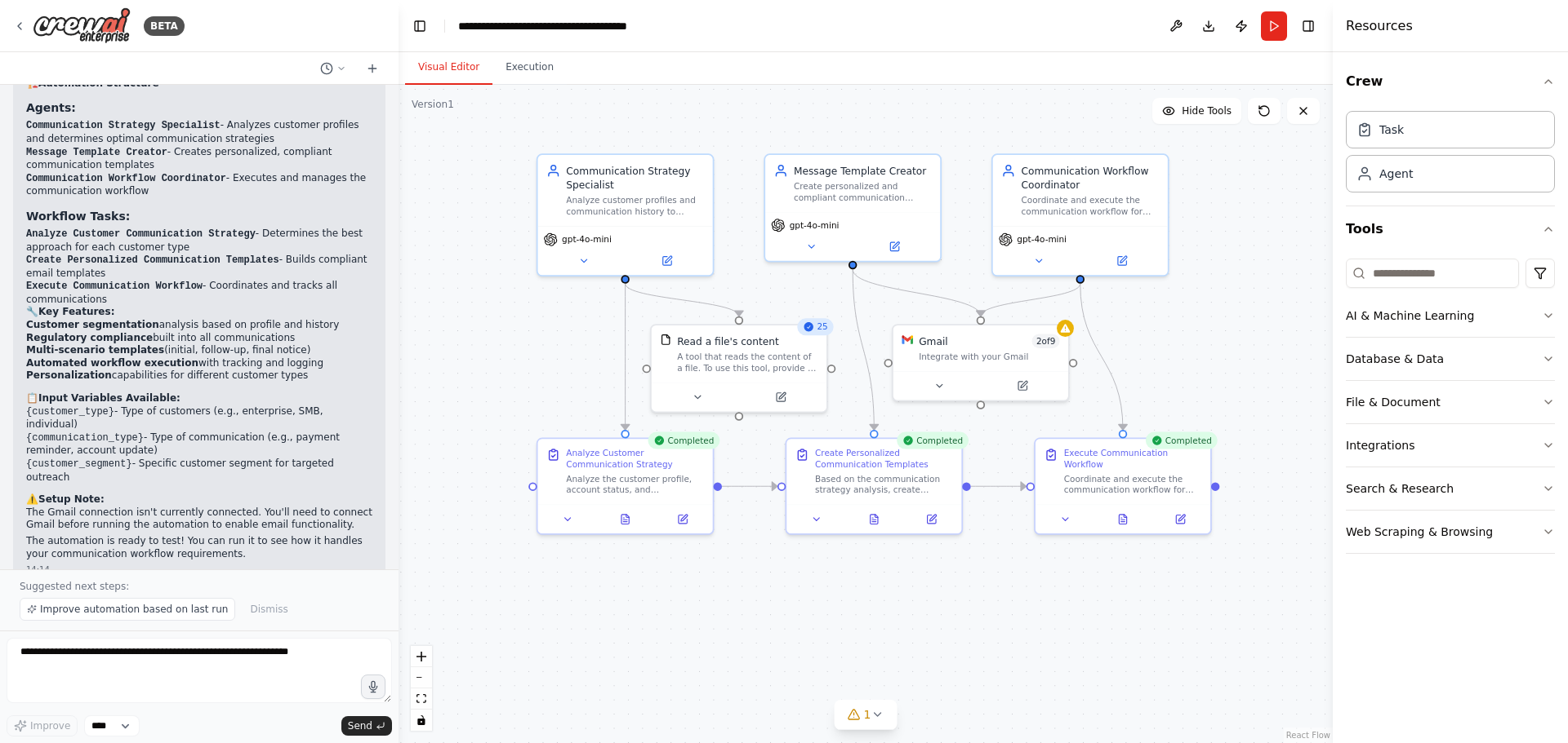
drag, startPoint x: 1093, startPoint y: 310, endPoint x: 1226, endPoint y: 387, distance: 153.7
click at [1226, 387] on div ".deletable-edge-delete-btn { width: 20px; height: 20px; border: 0px solid #ffff…" at bounding box center [866, 413] width 934 height 658
click at [763, 486] on circle "Edge from 3a326219-a60f-49eb-af43-0c7467457a36 to abf95ae9-8427-4412-b21c-21861…" at bounding box center [770, 486] width 14 height 14
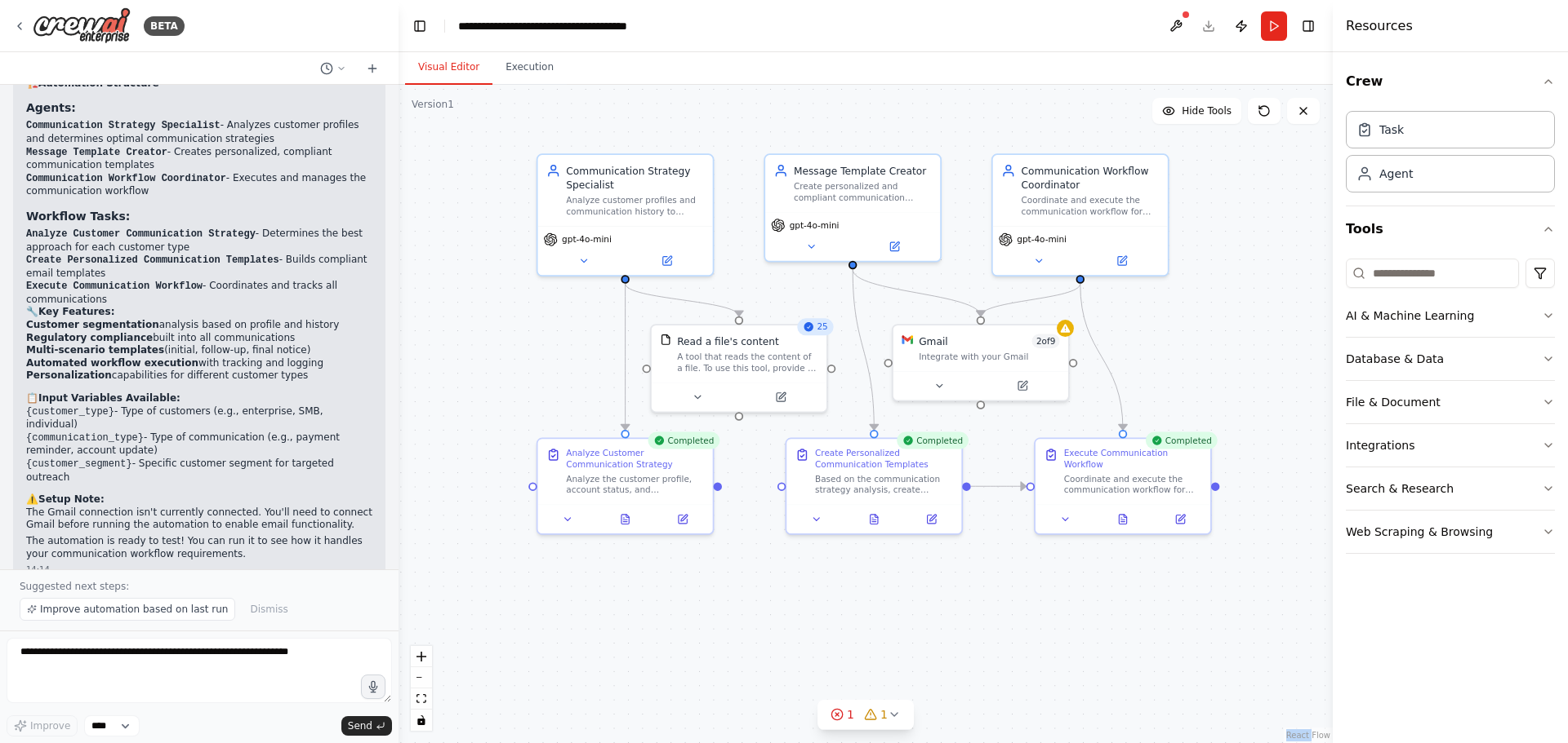
click at [1019, 563] on div ".deletable-edge-delete-btn { width: 20px; height: 20px; border: 0px solid #ffff…" at bounding box center [866, 413] width 934 height 658
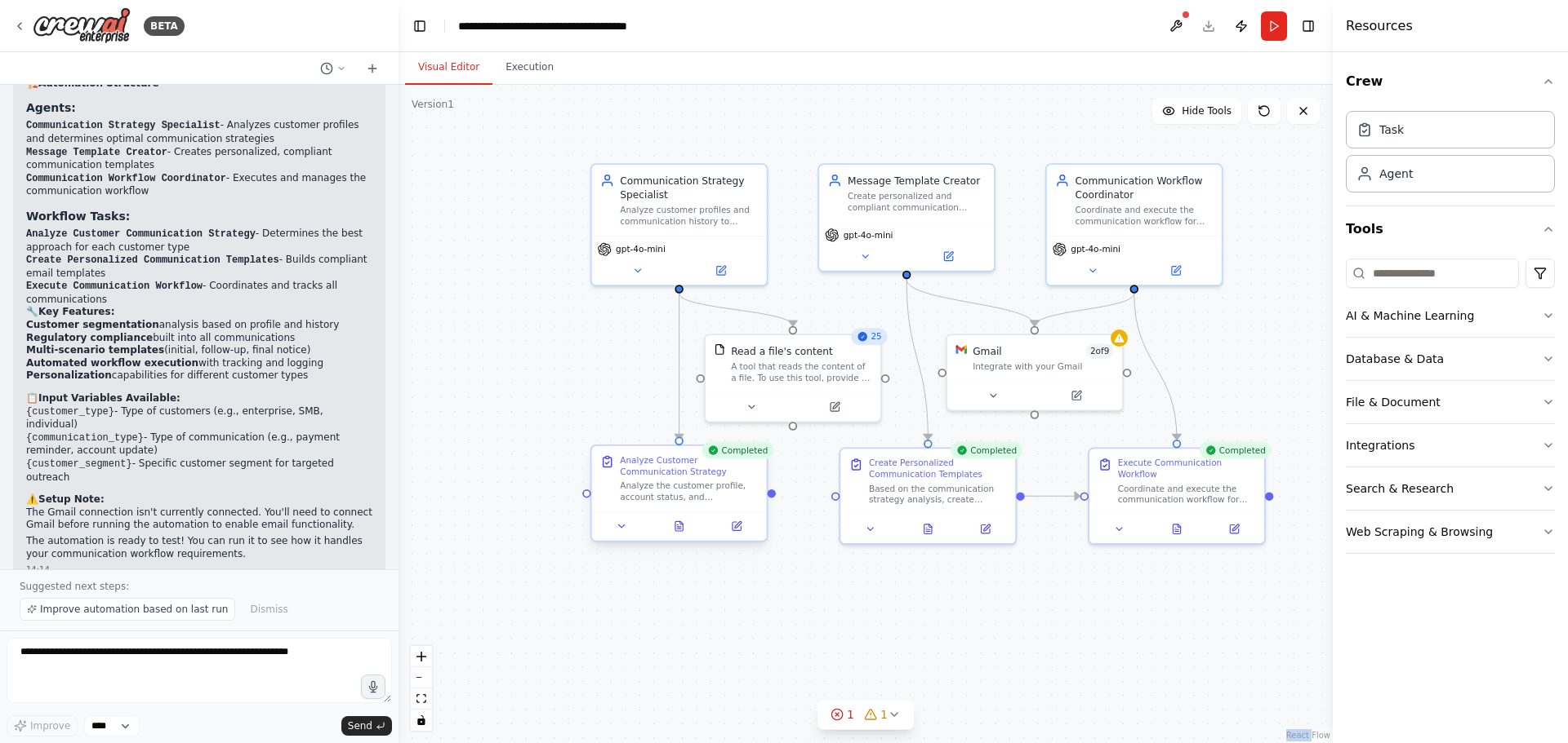
drag, startPoint x: 716, startPoint y: 488, endPoint x: 773, endPoint y: 498, distance: 57.9
click at [773, 498] on div ".deletable-edge-delete-btn { width: 20px; height: 20px; border: 0px solid #ffff…" at bounding box center [866, 413] width 934 height 658
drag, startPoint x: 772, startPoint y: 495, endPoint x: 844, endPoint y: 502, distance: 72.3
click at [844, 502] on div "Communication Strategy Specialist Analyze customer profiles and communication h…" at bounding box center [928, 379] width 813 height 574
click at [808, 520] on div ".deletable-edge-delete-btn { width: 20px; height: 20px; border: 0px solid #ffff…" at bounding box center [866, 413] width 934 height 658
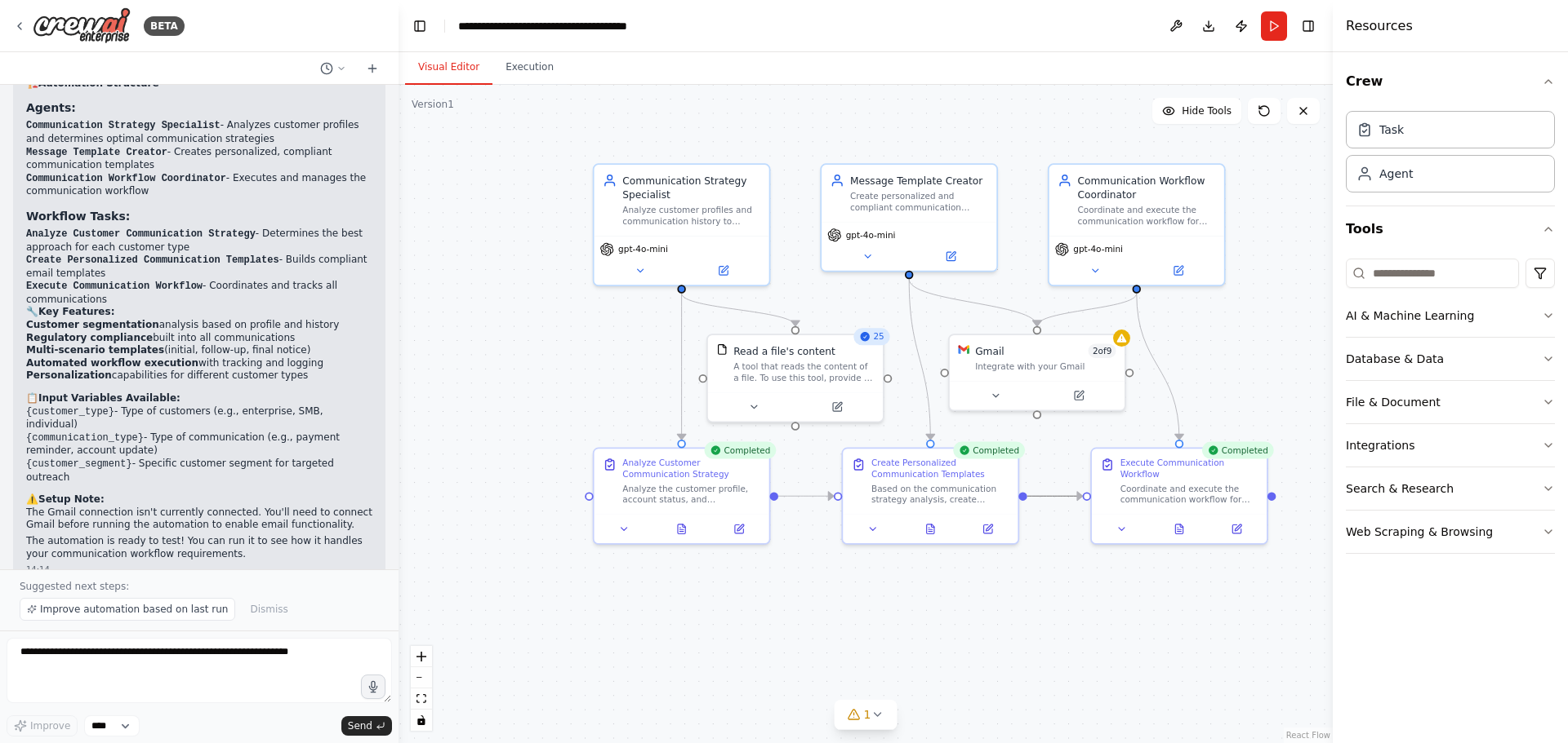
click at [1060, 496] on icon "Edge from abf95ae9-8427-4412-b21c-21861a6aa670 to 76cdec9b-9eef-4a43-b5e7-7a0f6…" at bounding box center [1055, 496] width 56 height 0
click at [793, 504] on div ".deletable-edge-delete-btn { width: 20px; height: 20px; border: 0px solid #ffff…" at bounding box center [866, 413] width 934 height 658
click at [798, 496] on icon "Edge from 3a326219-a60f-49eb-af43-0c7467457a36 to abf95ae9-8427-4412-b21c-21861…" at bounding box center [806, 496] width 56 height 0
click at [825, 572] on div ".deletable-edge-delete-btn { width: 20px; height: 20px; border: 0px solid #ffff…" at bounding box center [866, 413] width 934 height 658
click at [1119, 341] on icon at bounding box center [1122, 335] width 11 height 11
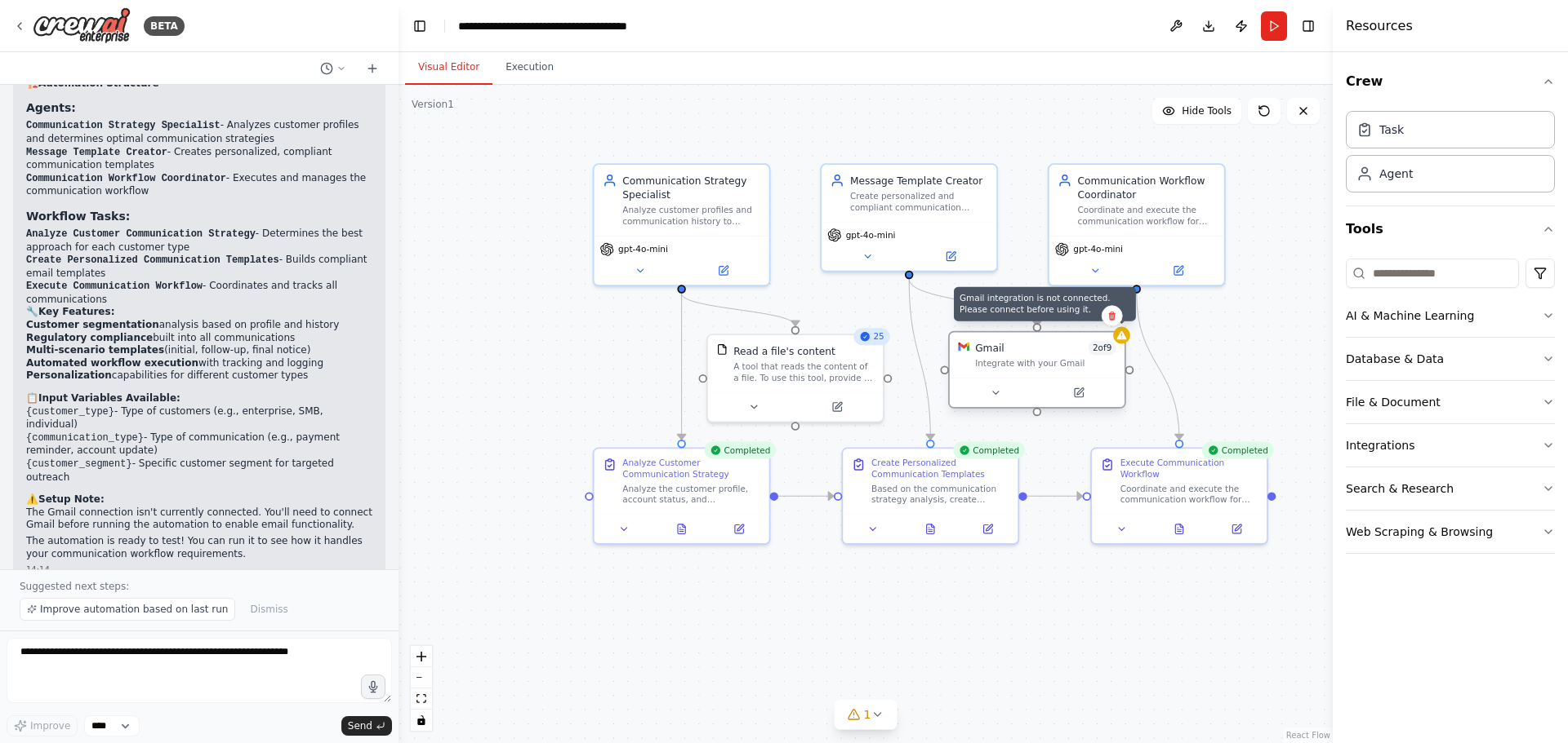
click at [1121, 342] on div at bounding box center [1121, 335] width 17 height 17
click at [875, 346] on div "Read a file's content A tool that reads the content of a file. To use this tool…" at bounding box center [796, 361] width 175 height 57
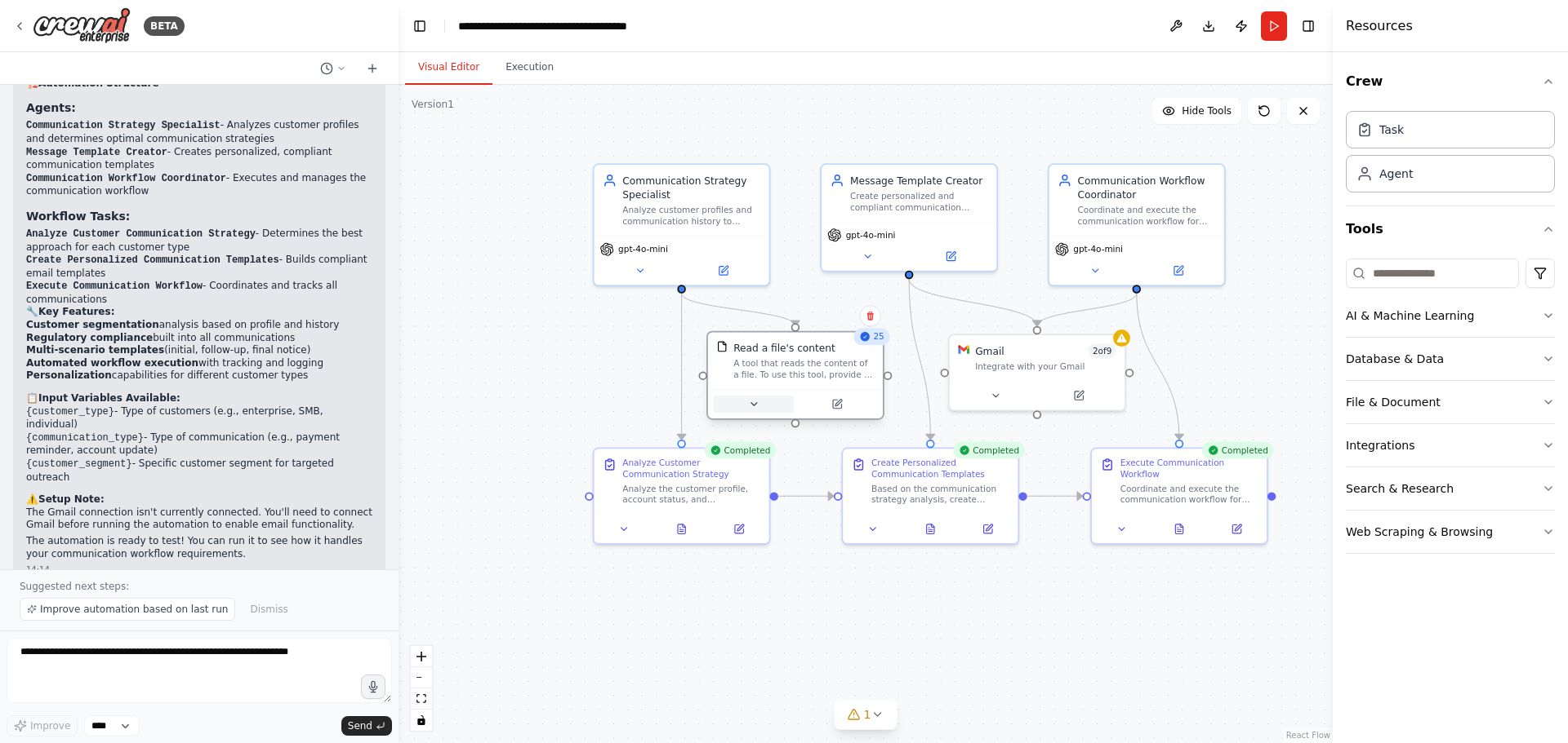
click at [763, 411] on button at bounding box center [754, 404] width 80 height 17
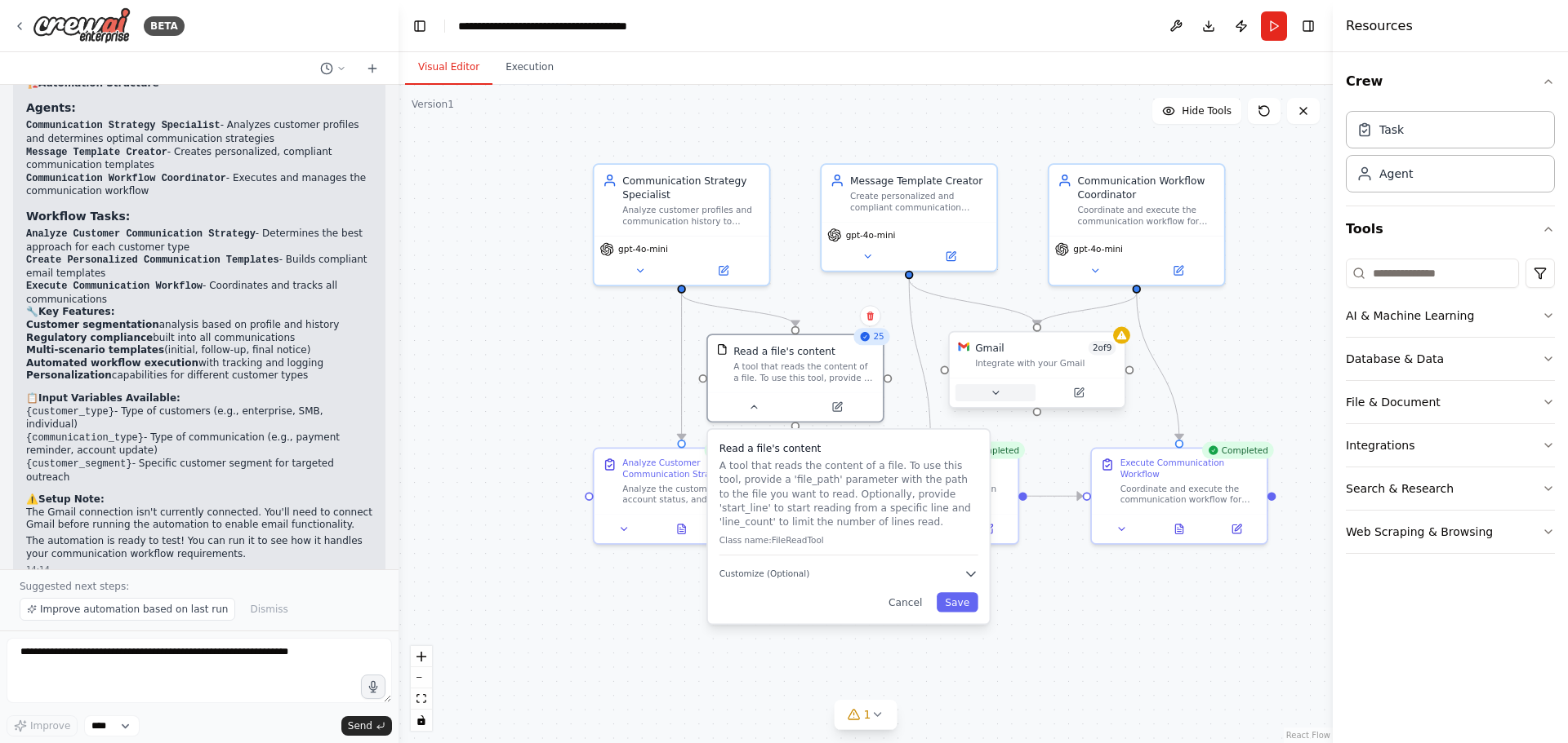
click at [983, 392] on button at bounding box center [995, 393] width 80 height 17
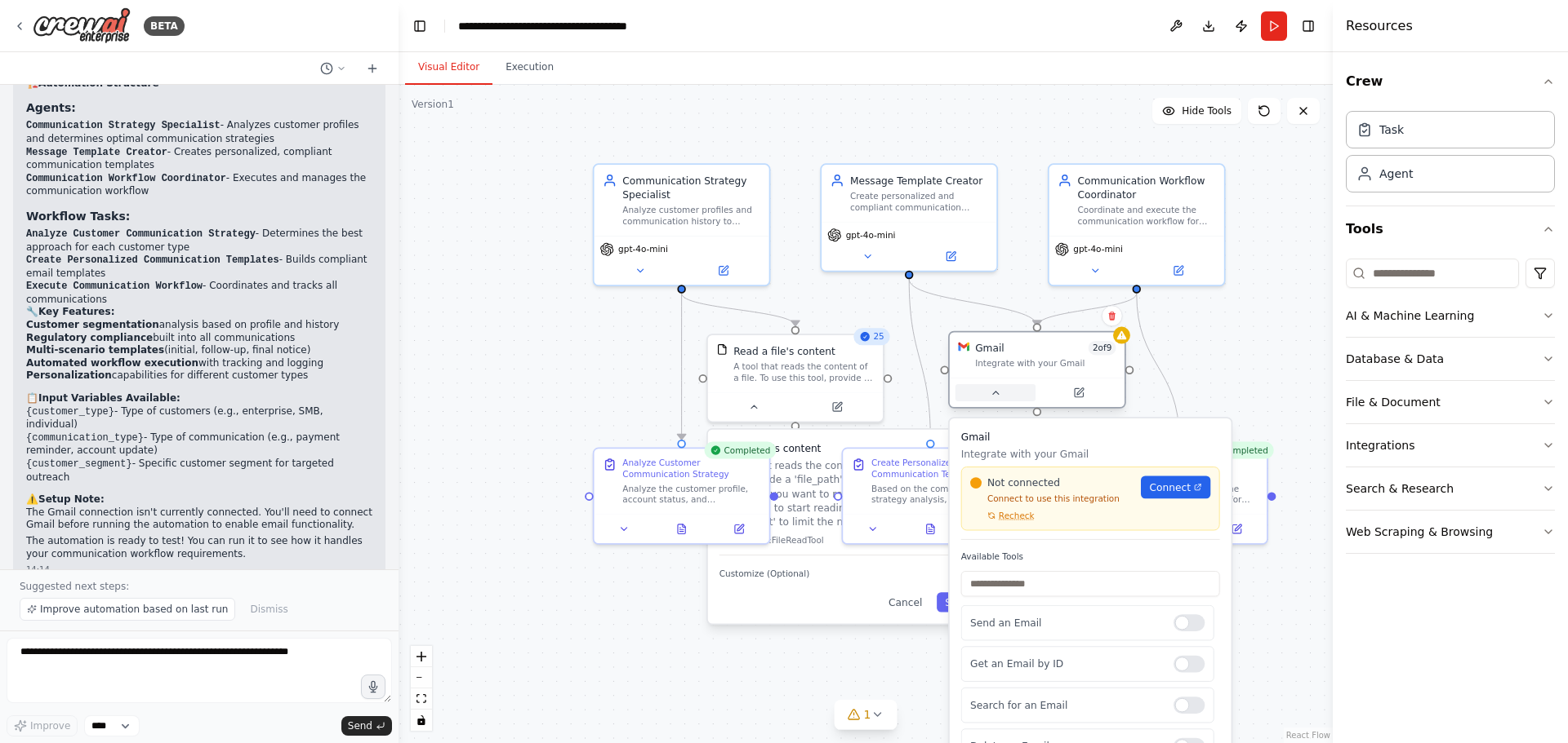
click at [983, 392] on button at bounding box center [995, 393] width 80 height 17
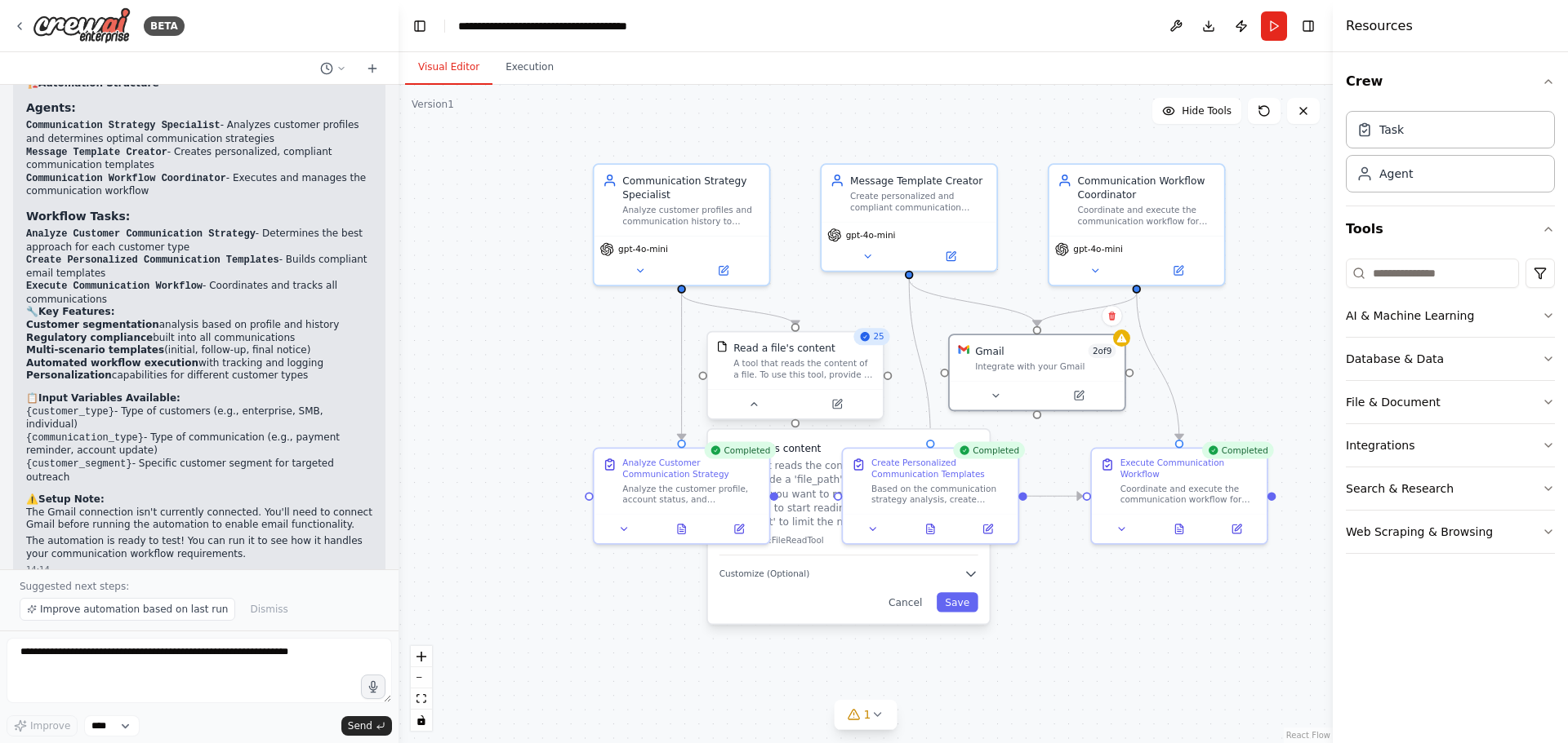
click at [757, 413] on div at bounding box center [796, 404] width 175 height 30
click at [755, 411] on button at bounding box center [754, 404] width 80 height 17
click at [849, 594] on div ".deletable-edge-delete-btn { width: 20px; height: 20px; border: 0px solid #ffff…" at bounding box center [866, 413] width 934 height 658
click at [639, 271] on icon at bounding box center [640, 267] width 11 height 11
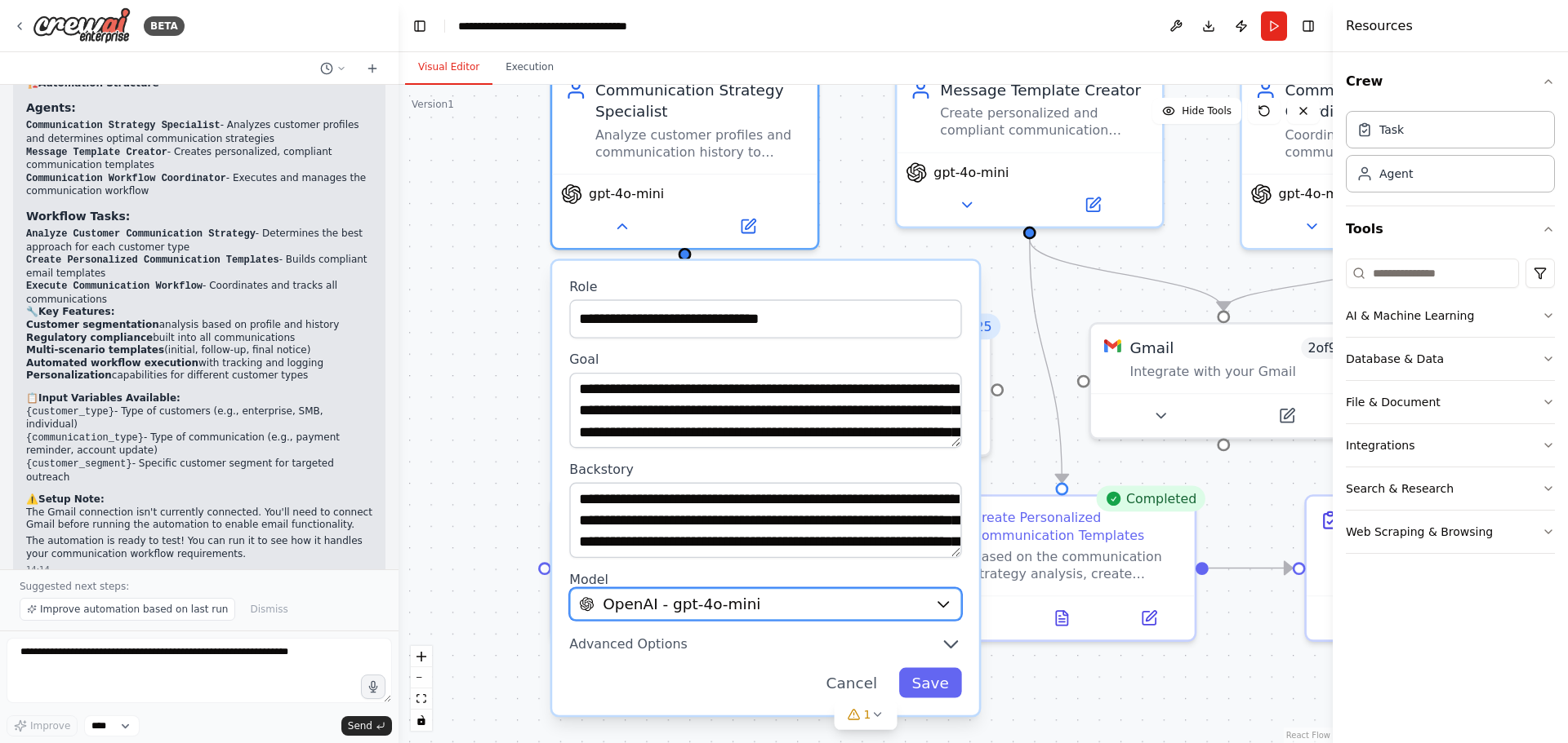
click at [781, 610] on div "OpenAI - gpt-4o-mini" at bounding box center [752, 604] width 347 height 21
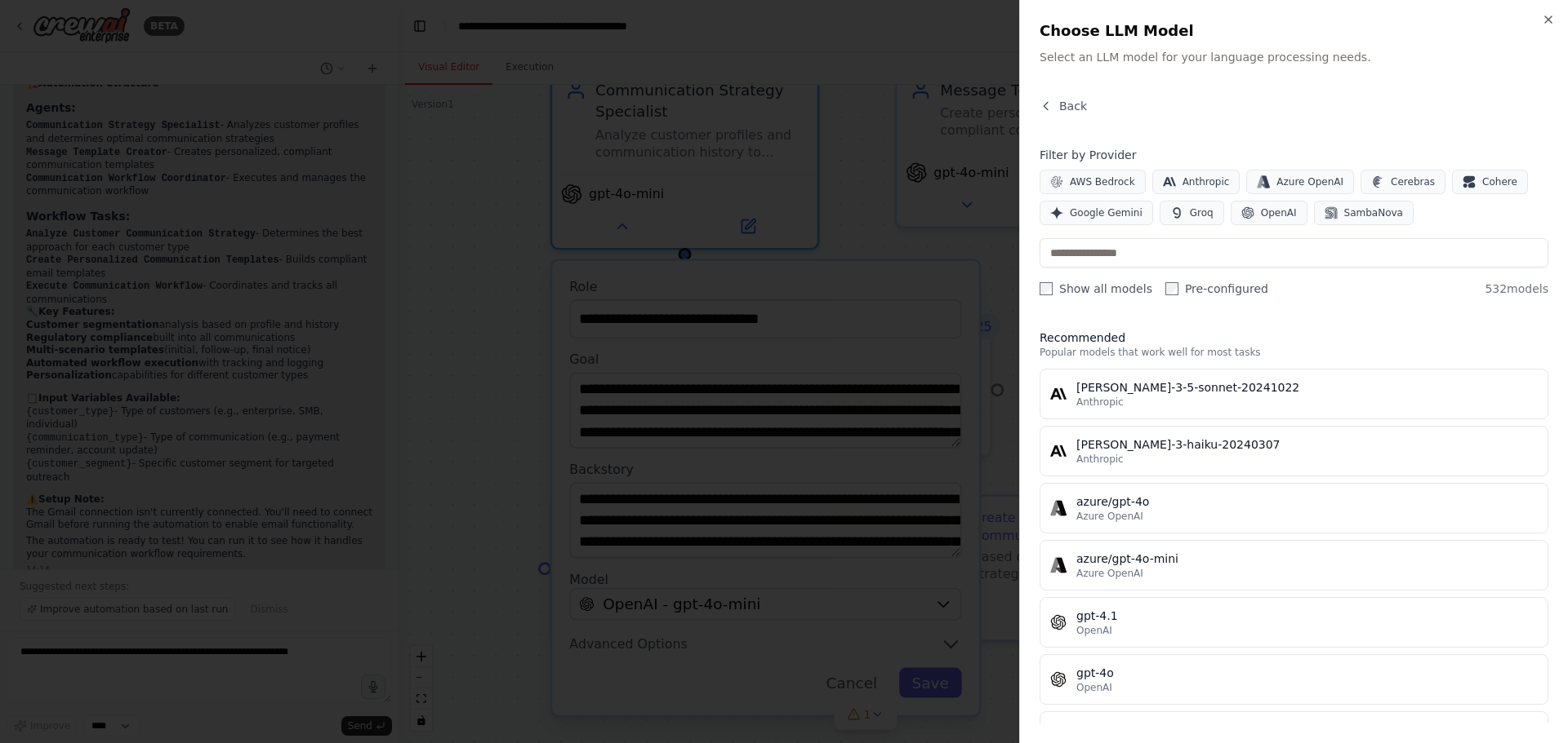
click at [844, 210] on div at bounding box center [784, 372] width 1568 height 743
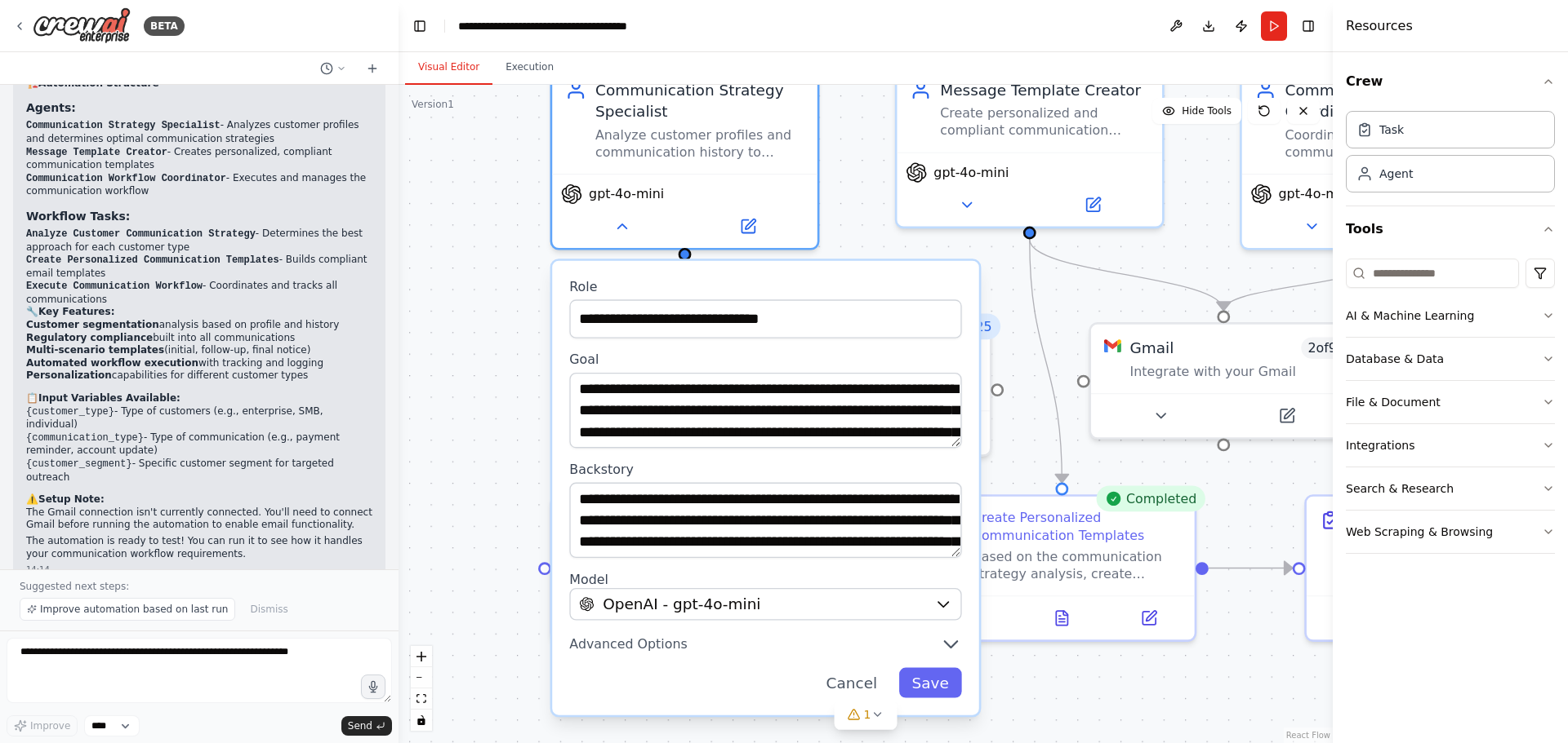
click at [1028, 425] on div ".deletable-edge-delete-btn { width: 20px; height: 20px; border: 0px solid #ffff…" at bounding box center [866, 413] width 934 height 658
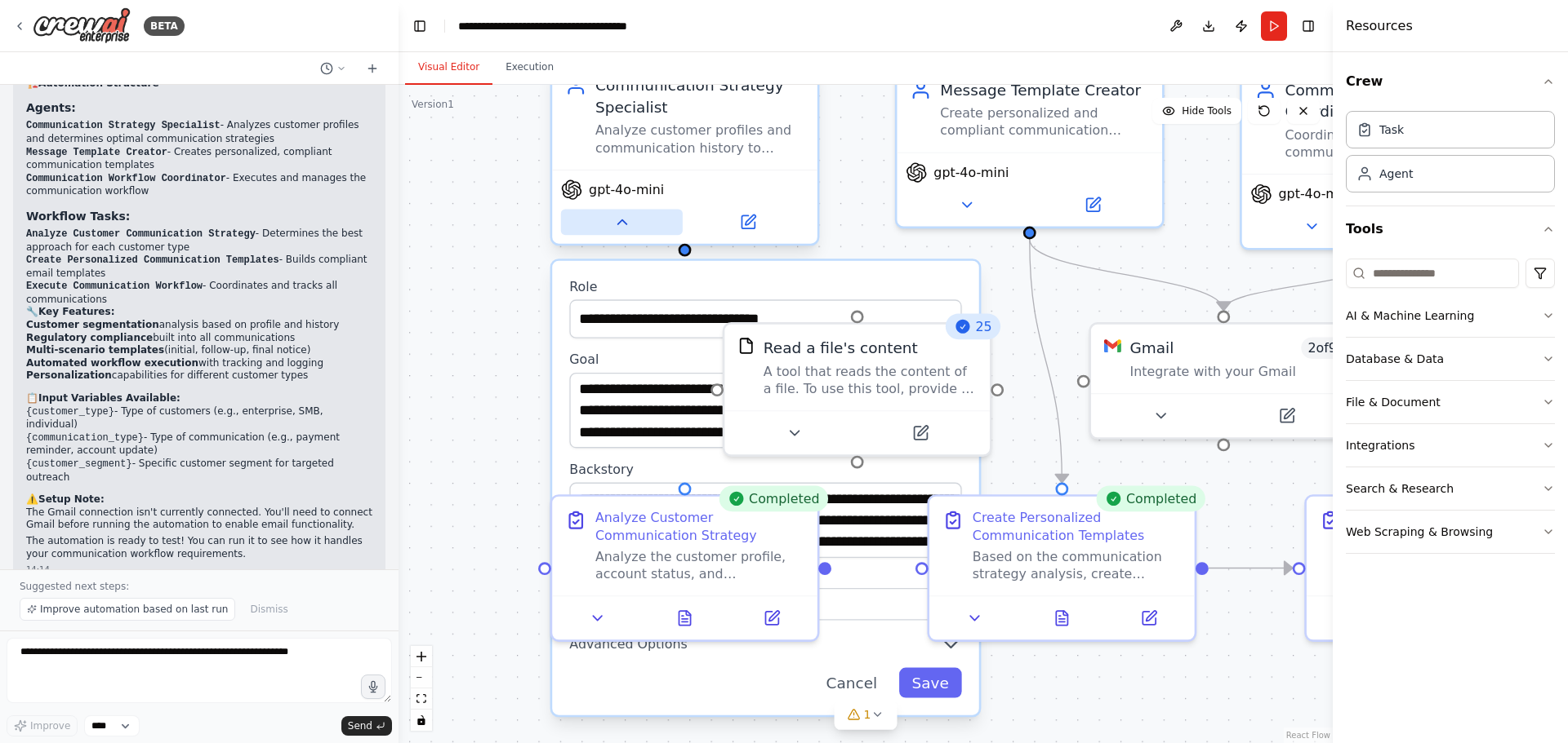
click at [615, 221] on icon at bounding box center [621, 223] width 17 height 17
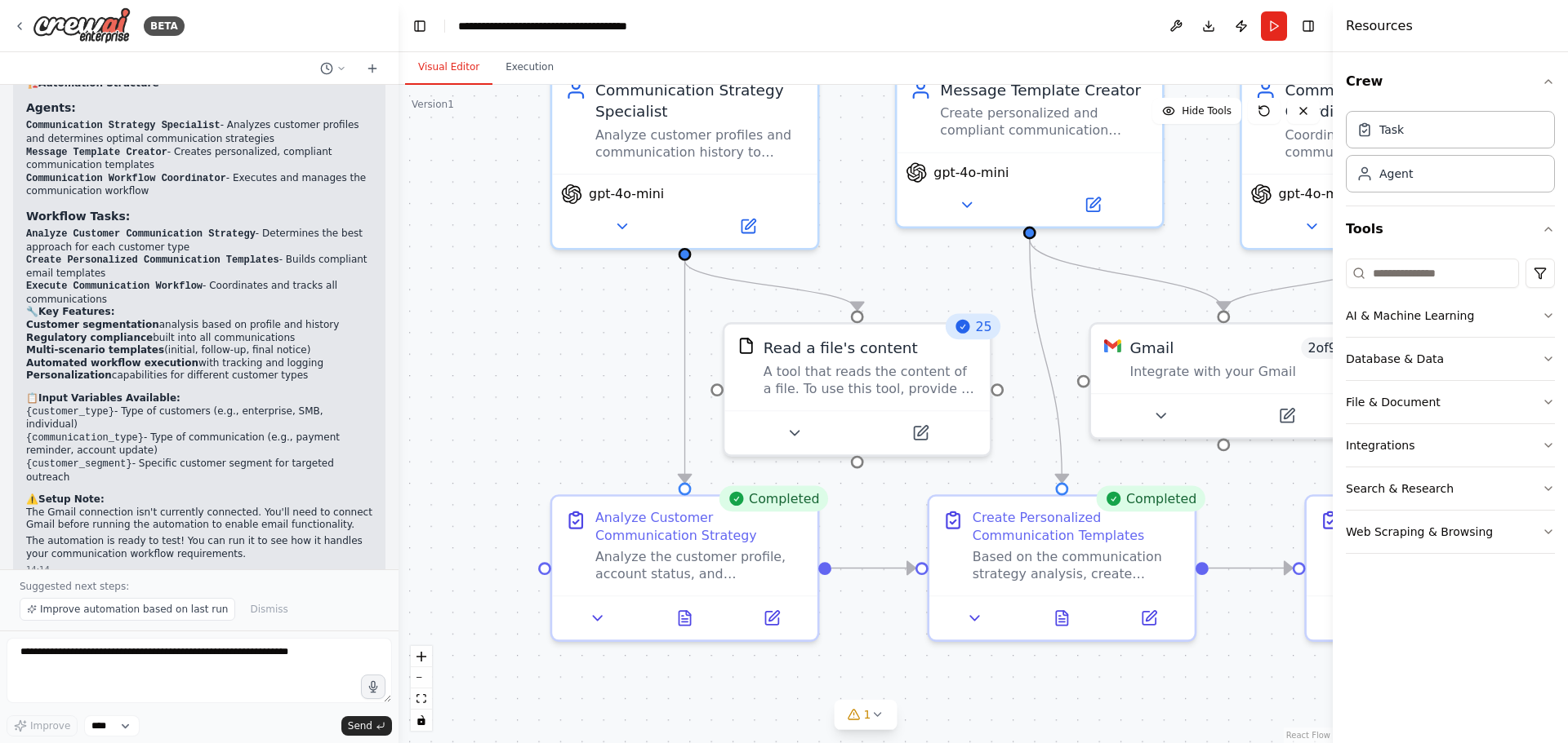
click at [604, 313] on div ".deletable-edge-delete-btn { width: 20px; height: 20px; border: 0px solid #ffff…" at bounding box center [866, 413] width 934 height 658
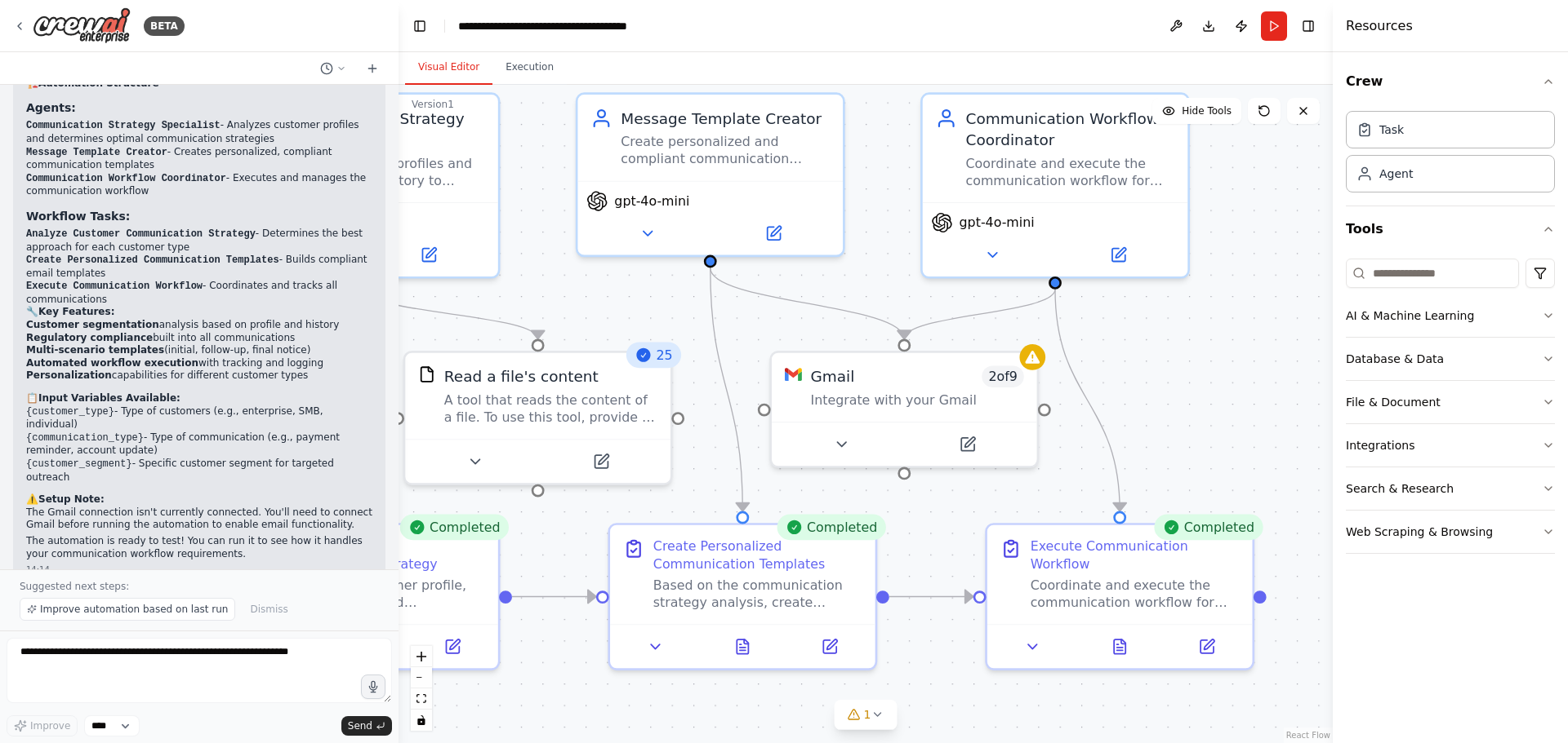
drag, startPoint x: 965, startPoint y: 287, endPoint x: 646, endPoint y: 316, distance: 320.3
click at [646, 316] on div ".deletable-edge-delete-btn { width: 20px; height: 20px; border: 0px solid #ffff…" at bounding box center [866, 413] width 934 height 658
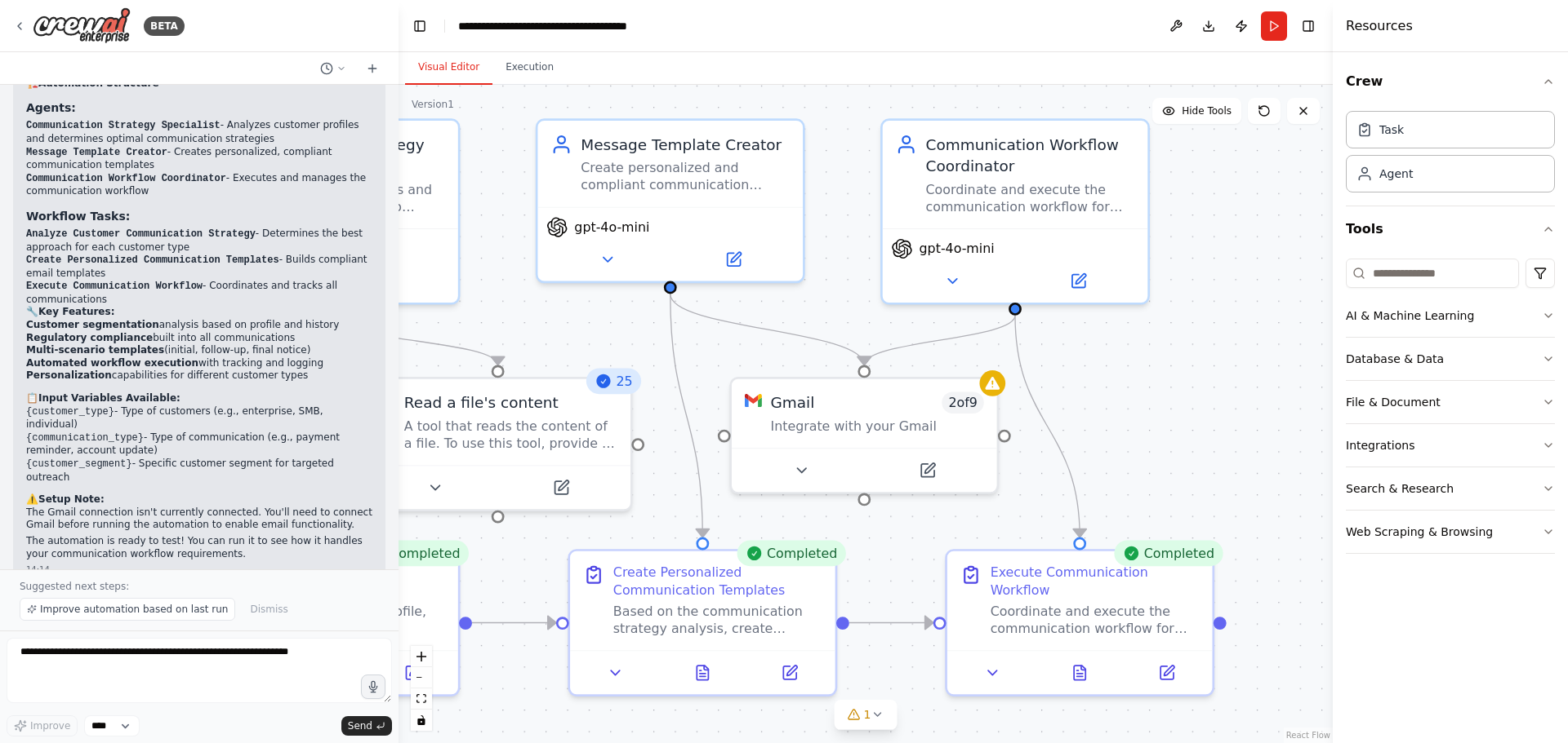
drag, startPoint x: 1161, startPoint y: 368, endPoint x: 1119, endPoint y: 395, distance: 49.9
click at [1119, 395] on div ".deletable-edge-delete-btn { width: 20px; height: 20px; border: 0px solid #ffff…" at bounding box center [866, 413] width 934 height 658
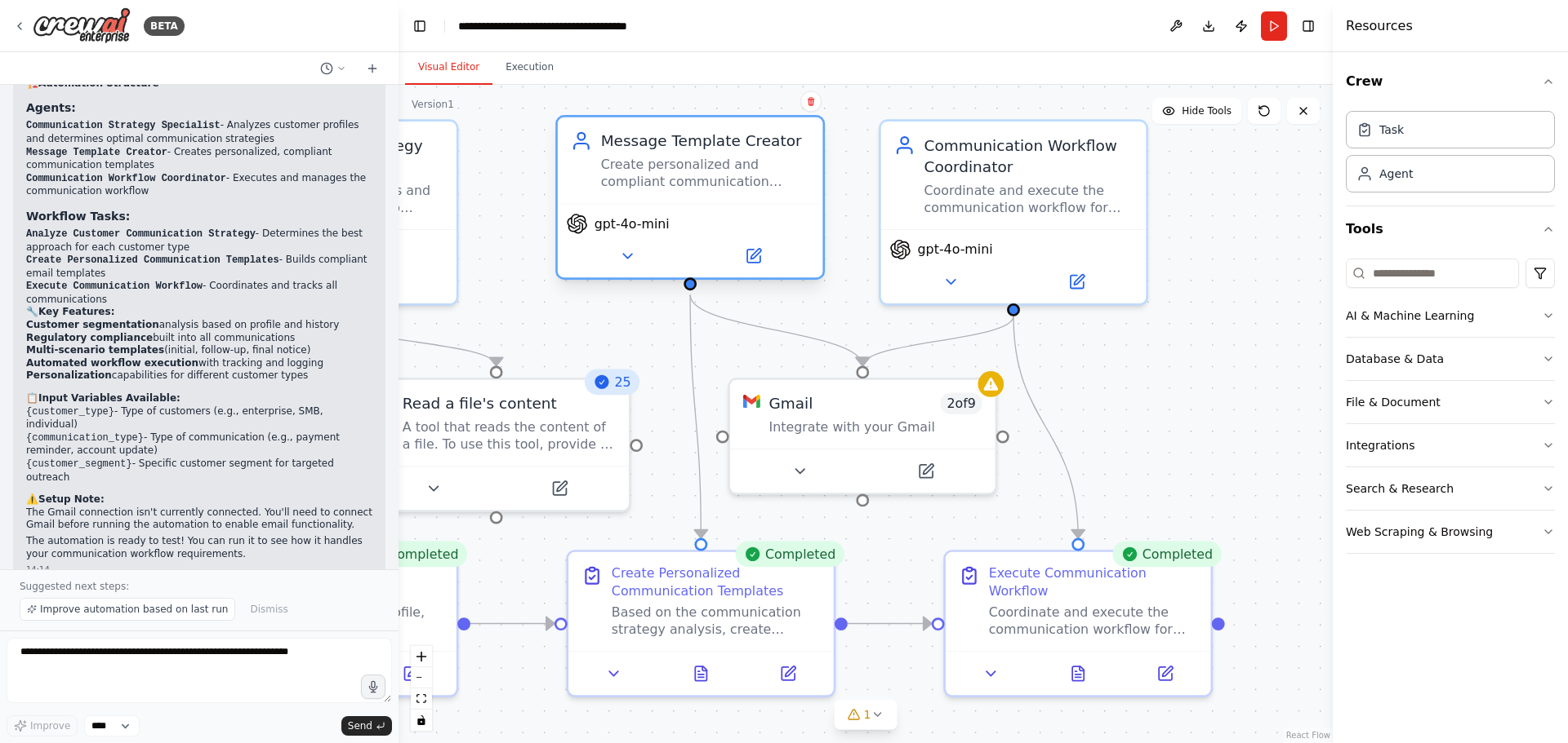
drag, startPoint x: 781, startPoint y: 208, endPoint x: 809, endPoint y: 207, distance: 28.0
click at [809, 207] on div "gpt-4o-mini" at bounding box center [690, 240] width 266 height 74
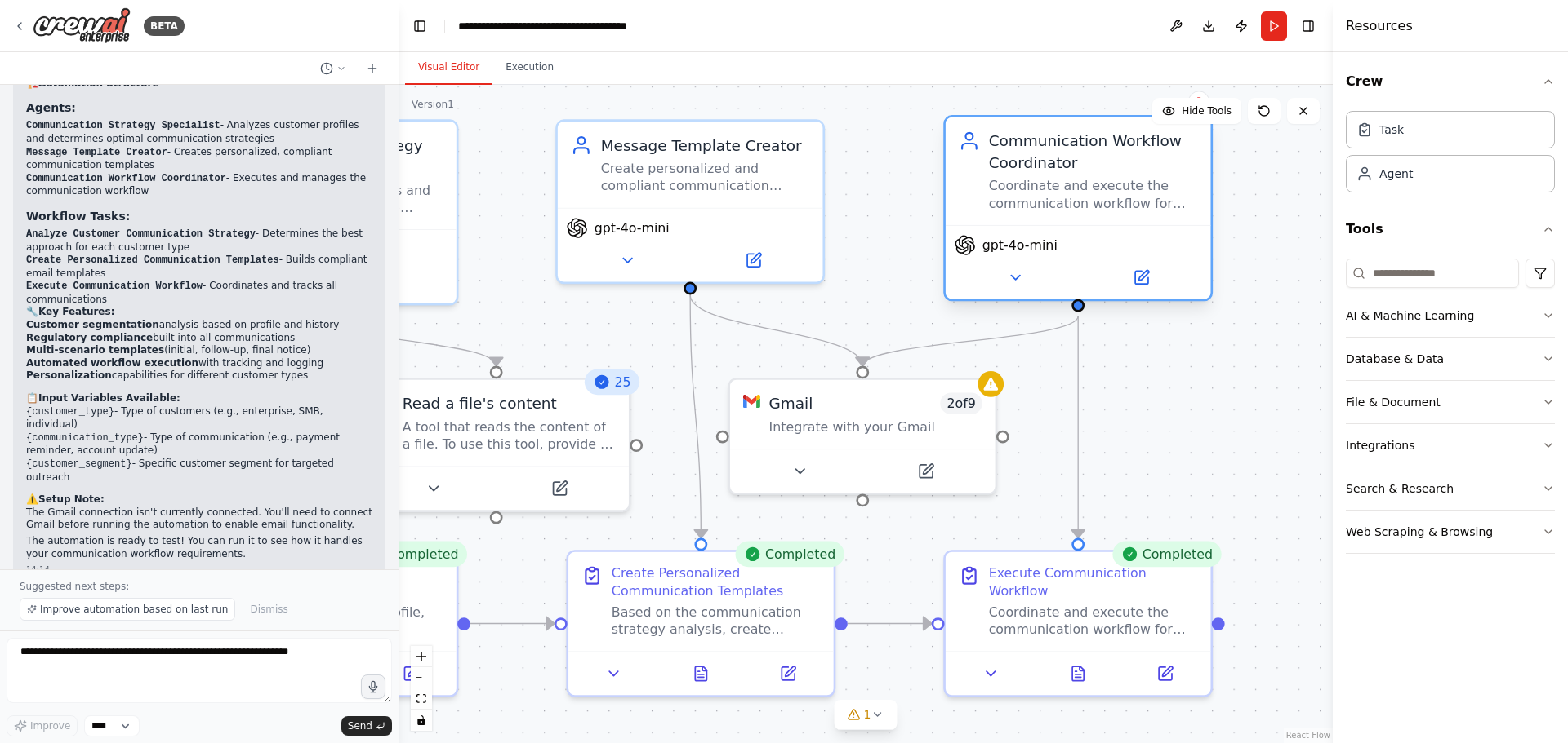
drag, startPoint x: 1125, startPoint y: 180, endPoint x: 1197, endPoint y: 174, distance: 72.2
click at [1197, 174] on div "Communication Workflow Coordinator Coordinate and execute the communication wor…" at bounding box center [1093, 171] width 209 height 82
click at [1187, 416] on div ".deletable-edge-delete-btn { width: 20px; height: 20px; border: 0px solid #ffff…" at bounding box center [866, 413] width 934 height 658
